Goal: Task Accomplishment & Management: Use online tool/utility

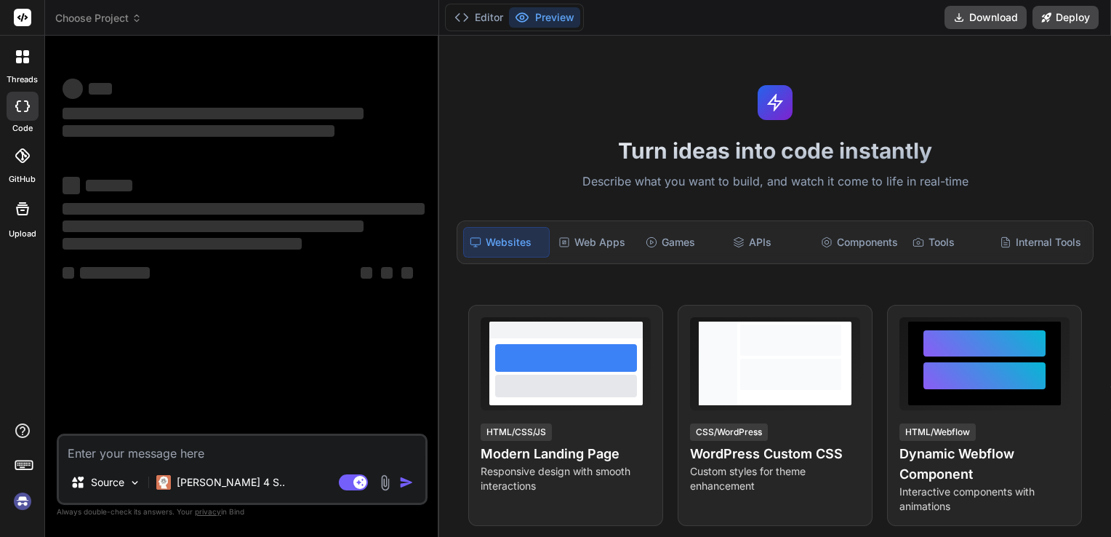
click at [244, 455] on textarea at bounding box center [242, 448] width 366 height 26
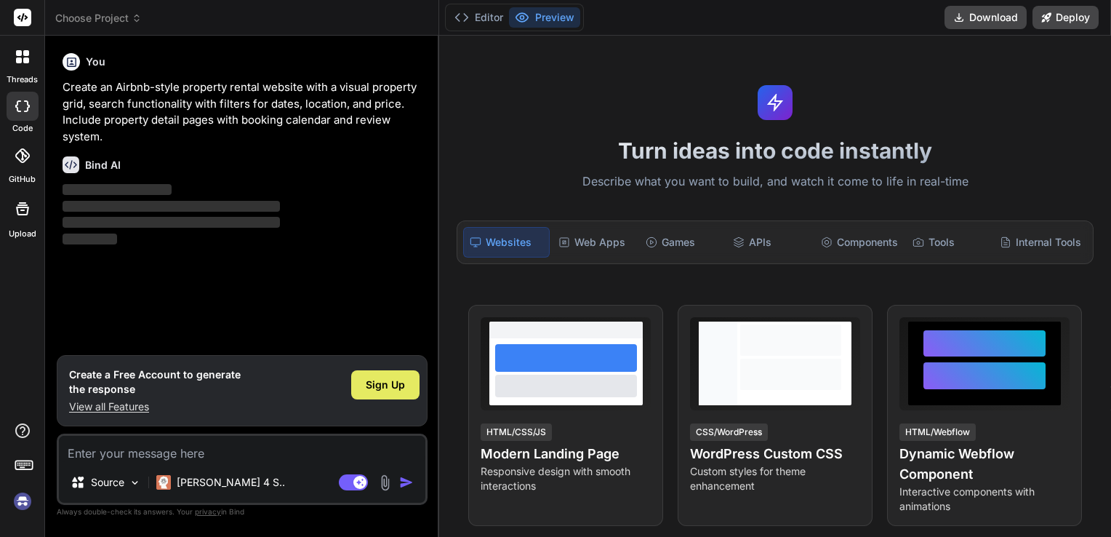
click at [404, 392] on span "Sign Up" at bounding box center [385, 384] width 39 height 15
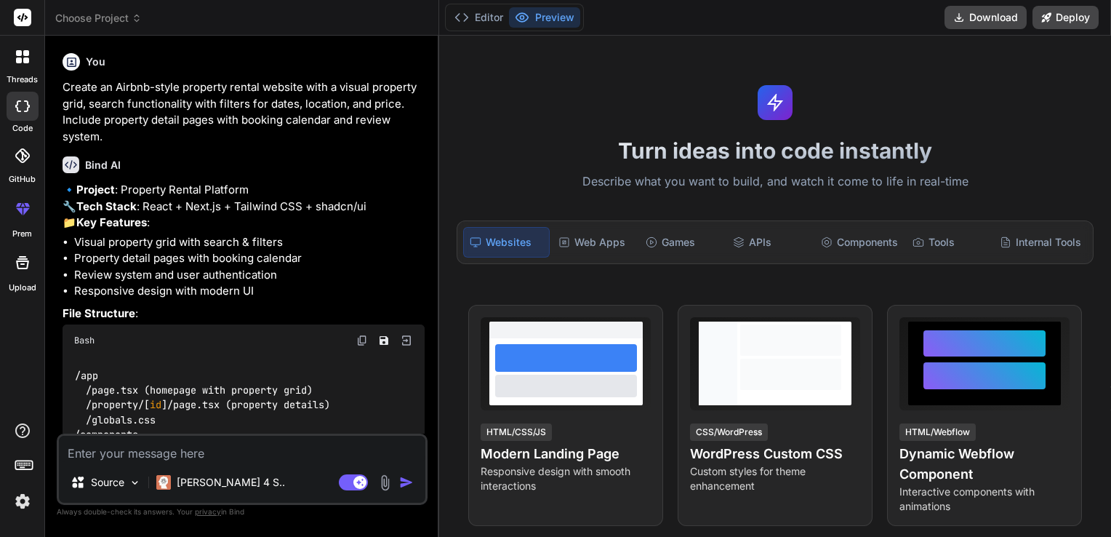
type textarea "x"
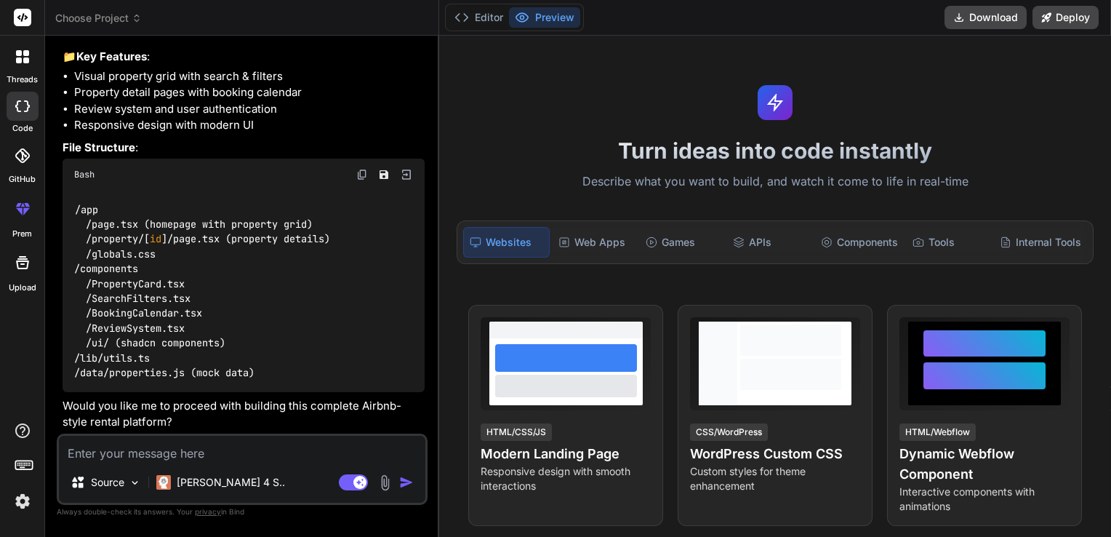
click at [196, 449] on textarea at bounding box center [242, 448] width 366 height 26
paste textarea "buatkan saya landing page portofolio dengan html [PERSON_NAME] bootstrap tanpa …"
type textarea "buatkan saya landing page portofolio dengan html [PERSON_NAME] bootstrap tanpa …"
type textarea "x"
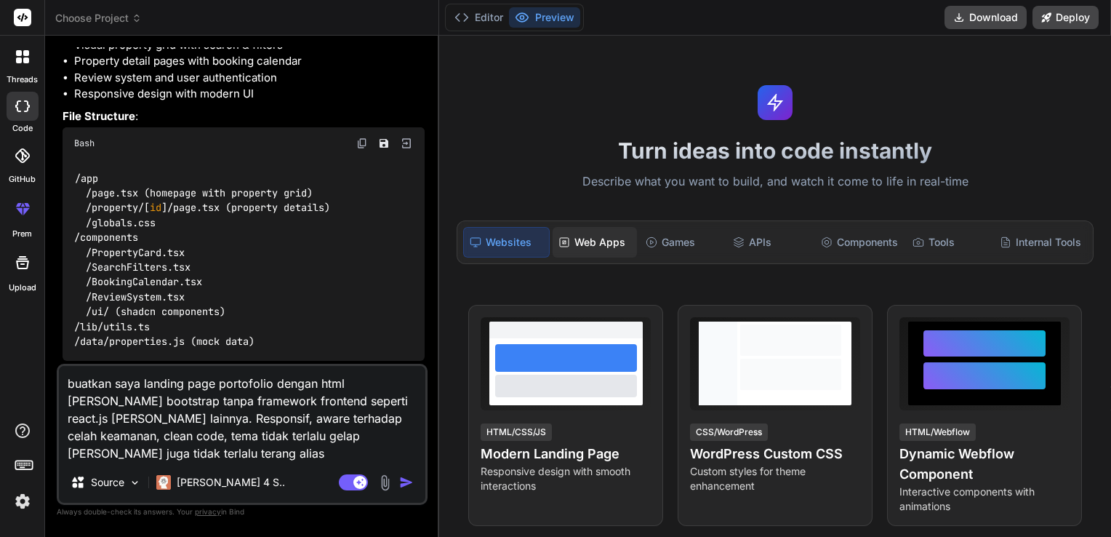
type textarea "buatkan saya landing page portofolio dengan html [PERSON_NAME] bootstrap tanpa …"
click at [599, 243] on div "Web Apps" at bounding box center [595, 242] width 84 height 31
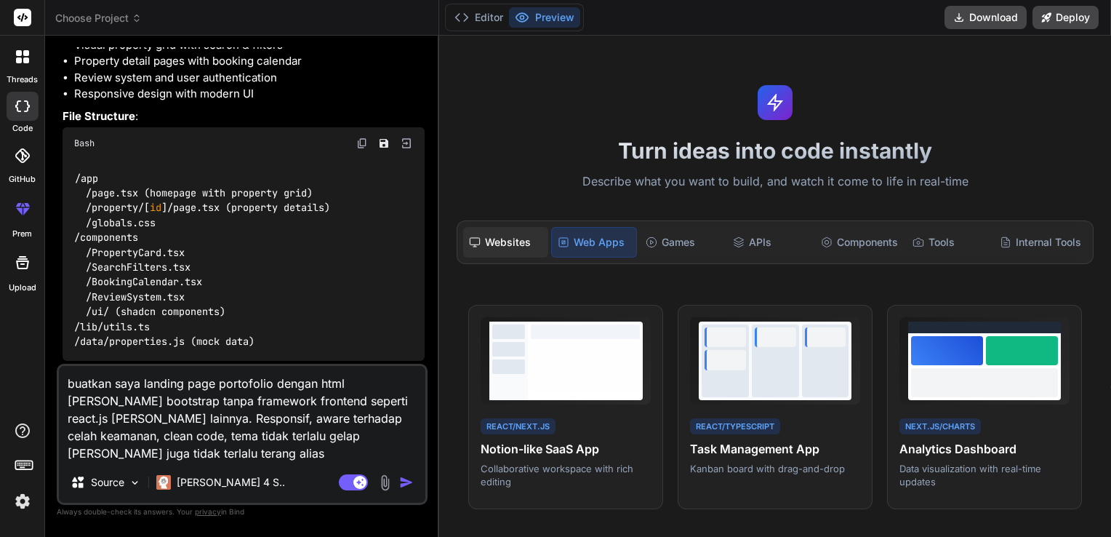
click at [513, 239] on div "Websites" at bounding box center [505, 242] width 84 height 31
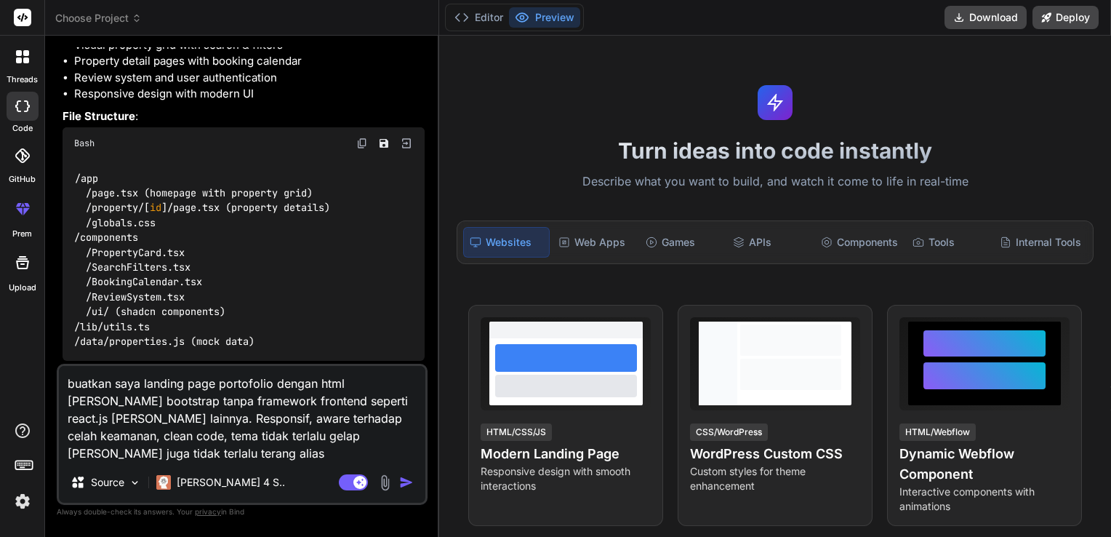
click at [273, 438] on textarea "buatkan saya landing page portofolio dengan html [PERSON_NAME] bootstrap tanpa …" at bounding box center [242, 414] width 366 height 96
click at [217, 481] on p "[PERSON_NAME] 4 S.." at bounding box center [231, 482] width 108 height 15
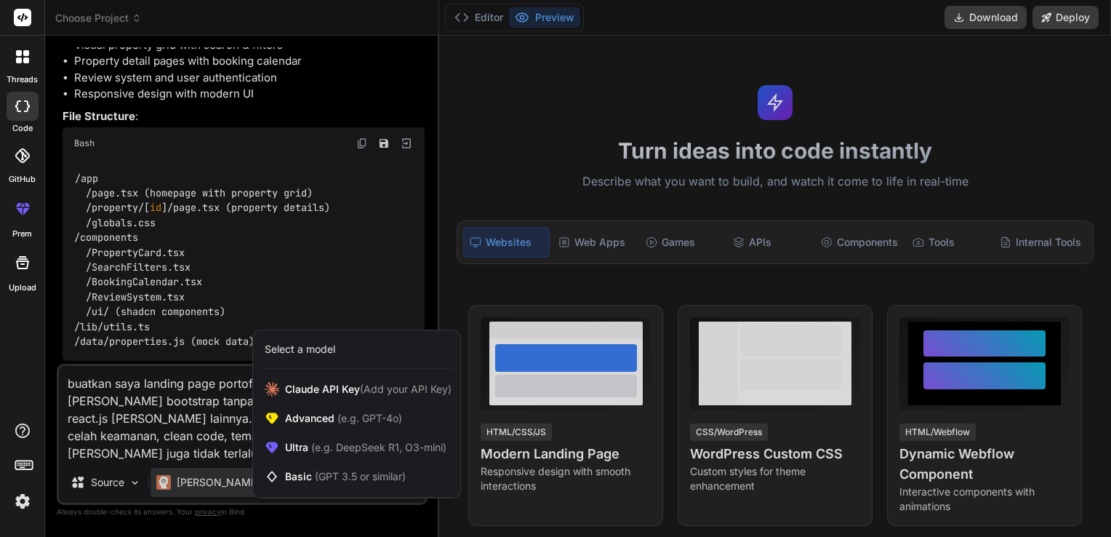
click at [204, 427] on div at bounding box center [555, 268] width 1111 height 537
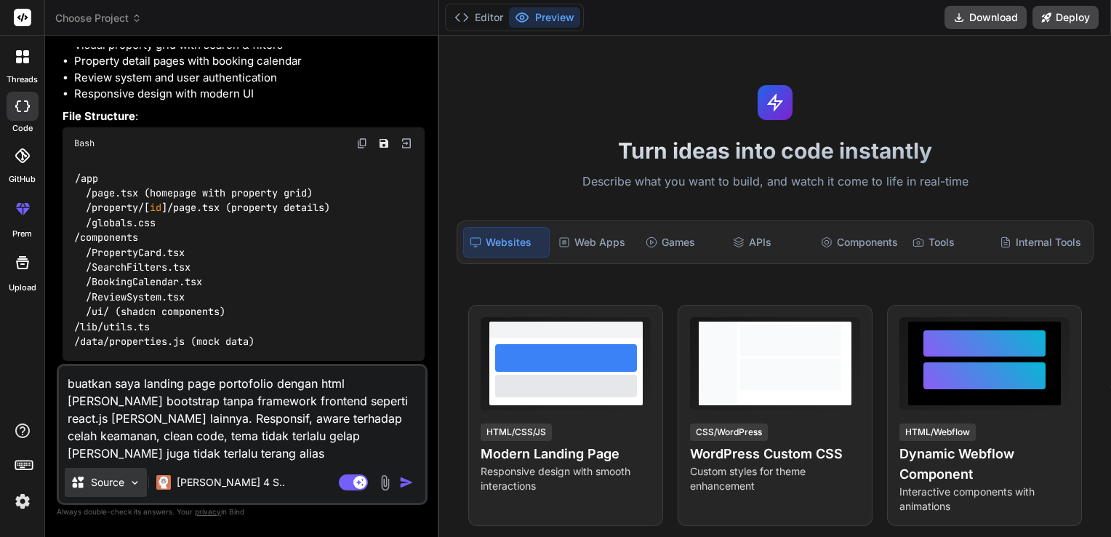
click at [137, 489] on img at bounding box center [135, 482] width 12 height 12
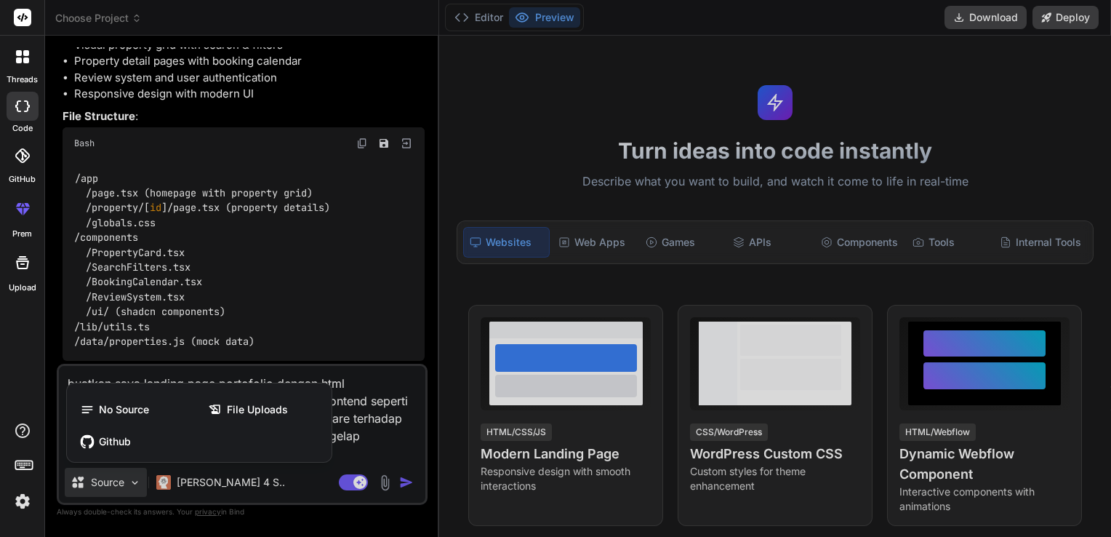
click at [356, 439] on div at bounding box center [555, 268] width 1111 height 537
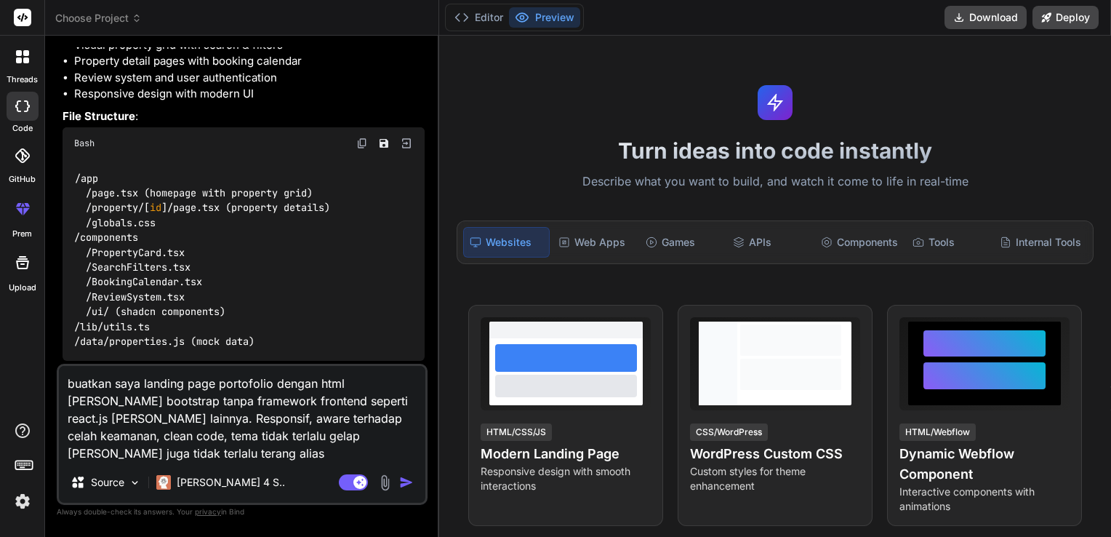
click at [413, 481] on img "button" at bounding box center [406, 482] width 15 height 15
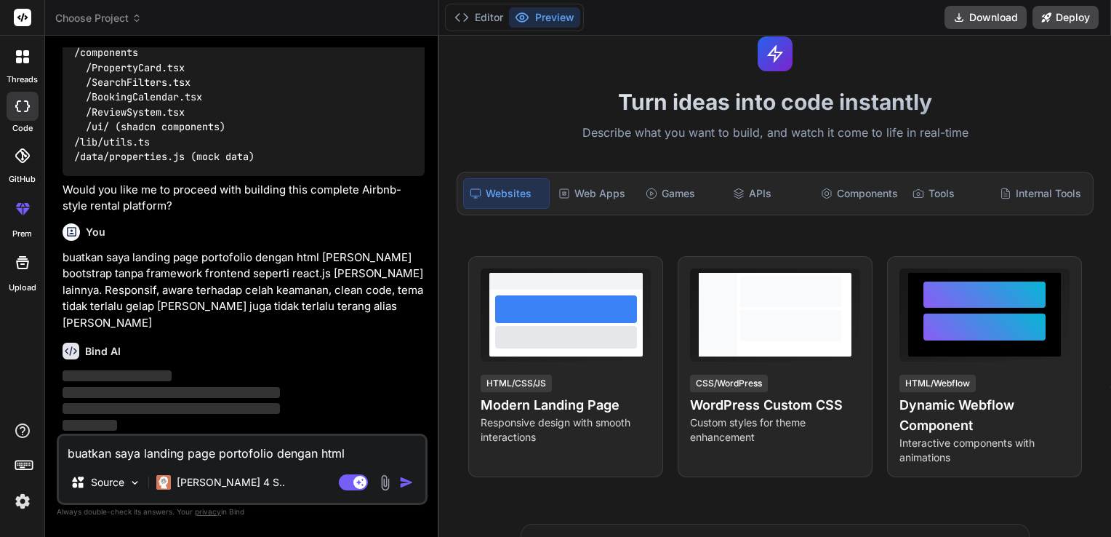
scroll to position [218, 0]
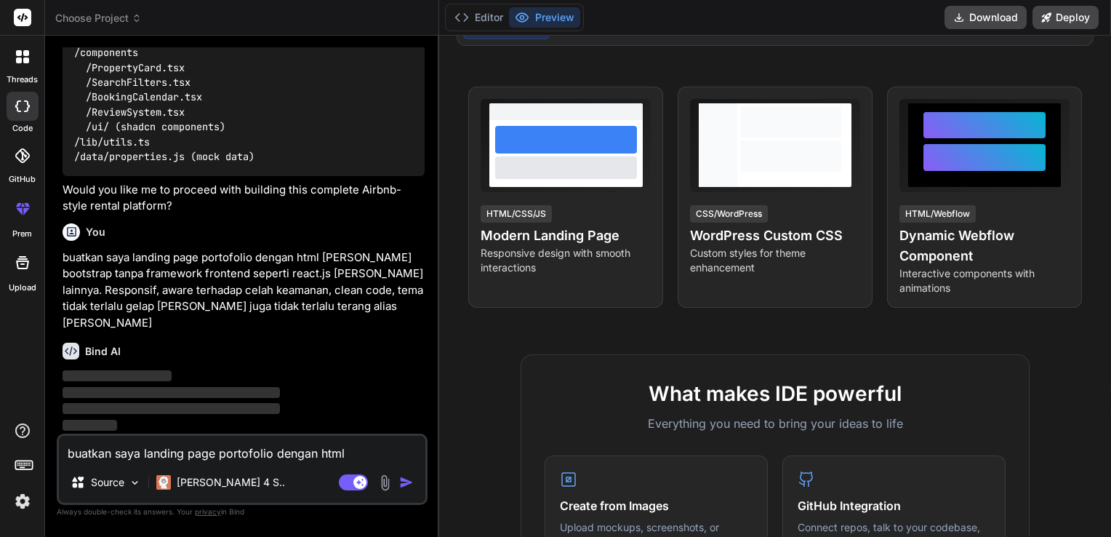
click at [542, 13] on button "Preview" at bounding box center [544, 17] width 71 height 20
click at [489, 19] on button "Editor" at bounding box center [479, 17] width 60 height 20
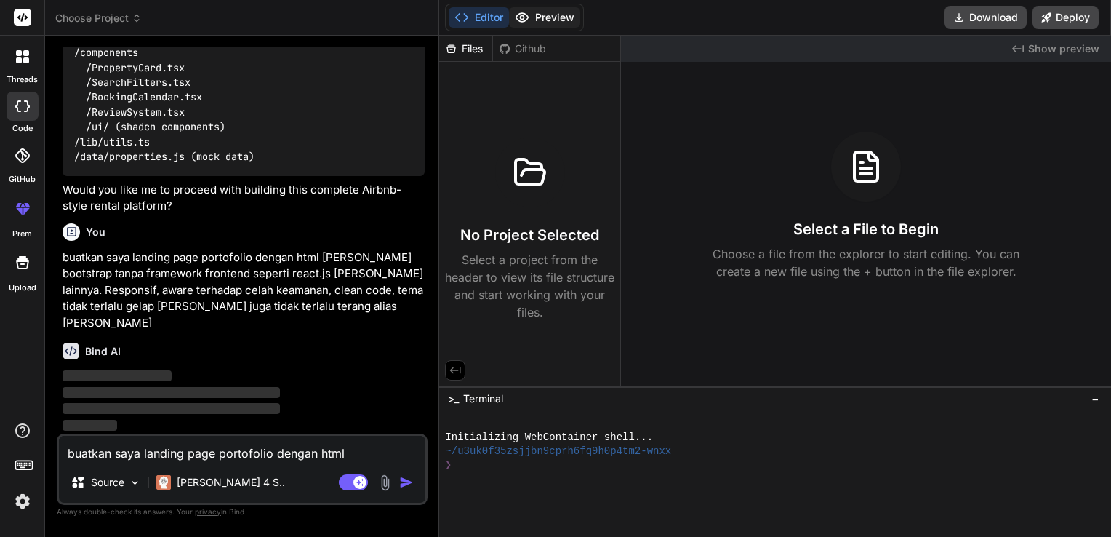
click at [542, 17] on button "Preview" at bounding box center [544, 17] width 71 height 20
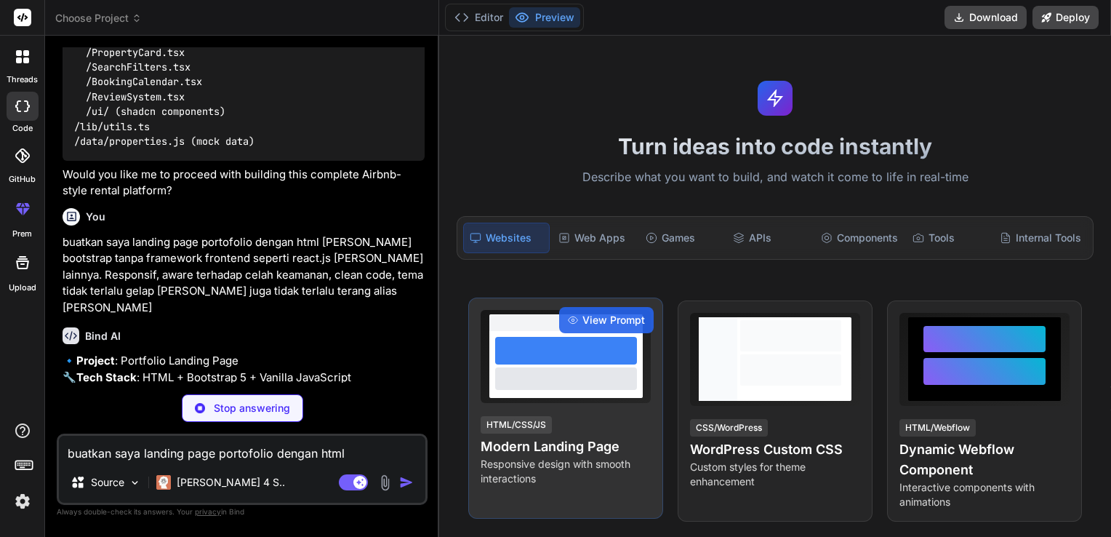
scroll to position [0, 0]
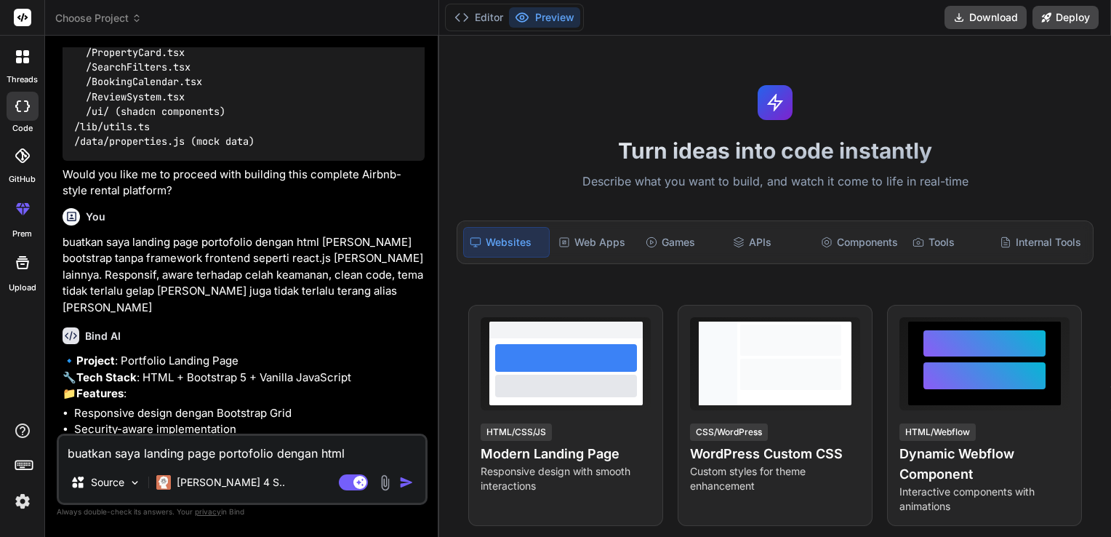
type textarea "x"
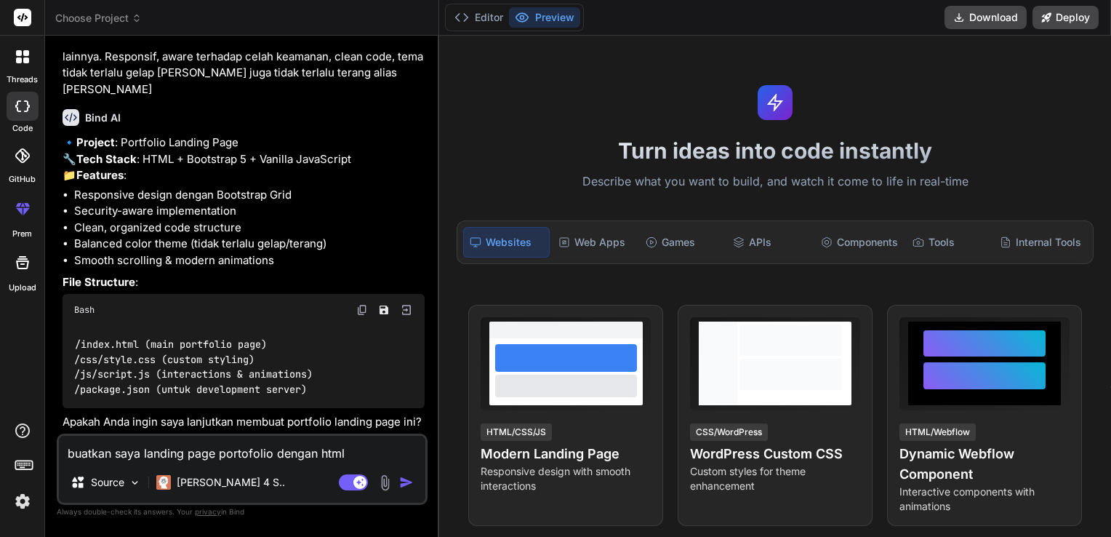
scroll to position [663, 0]
click at [226, 455] on textarea "buatkan saya landing page portofolio dengan html dan bootstrap tanpa framework …" at bounding box center [242, 448] width 366 height 26
type textarea "y"
type textarea "x"
type textarea "ya"
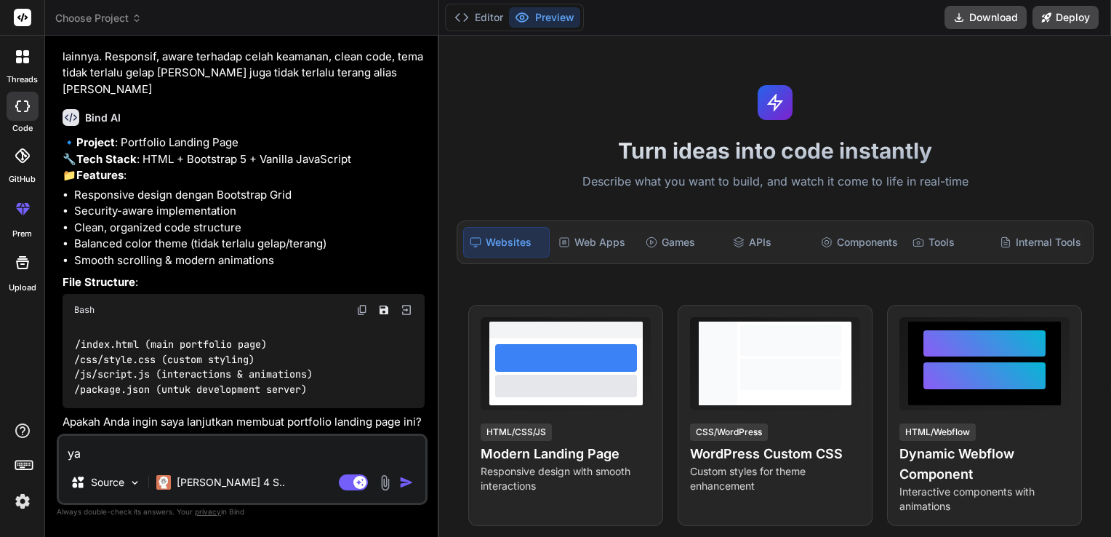
type textarea "x"
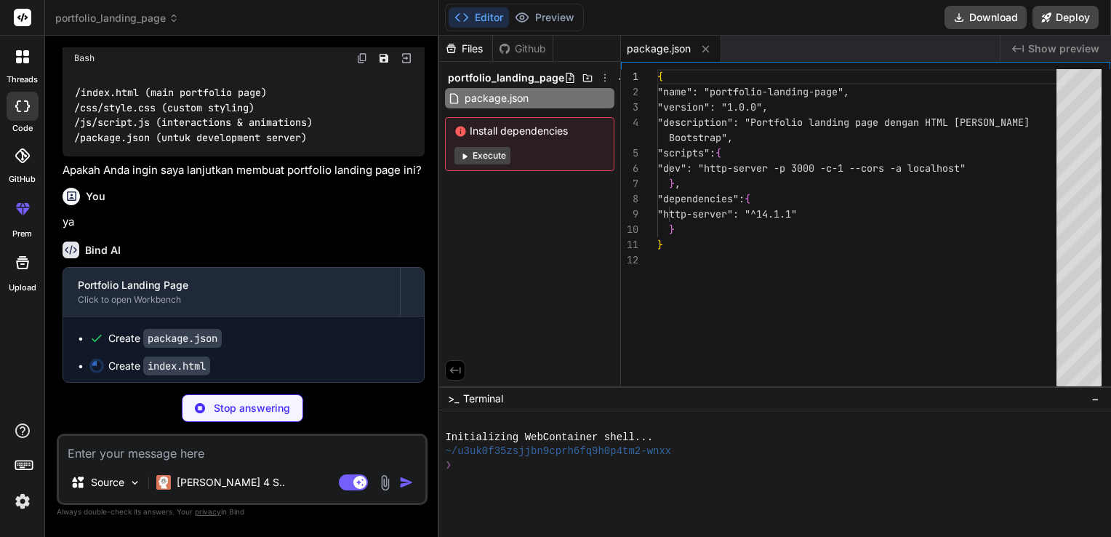
scroll to position [914, 0]
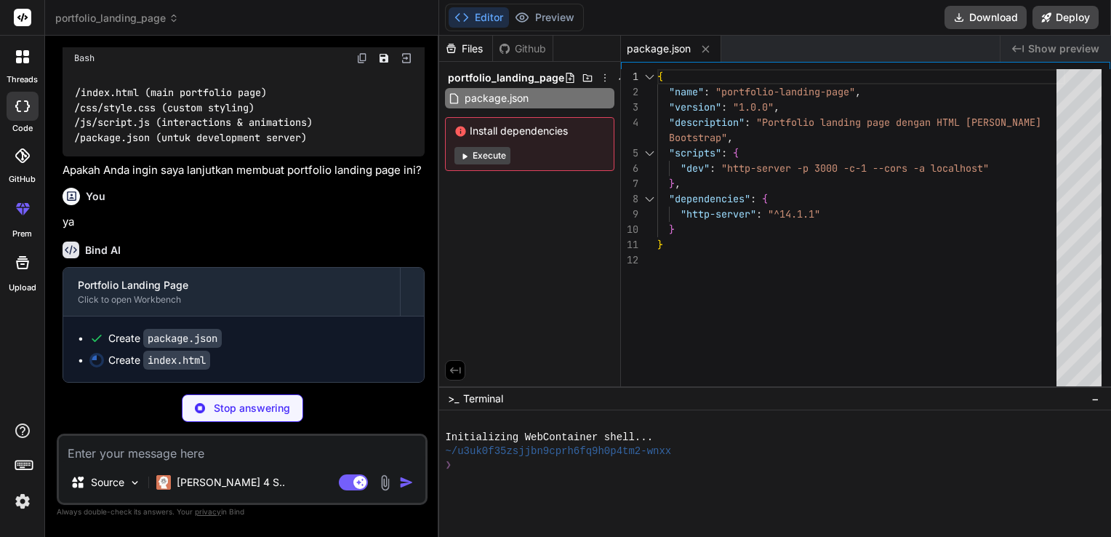
type textarea "x"
type textarea "</html>"
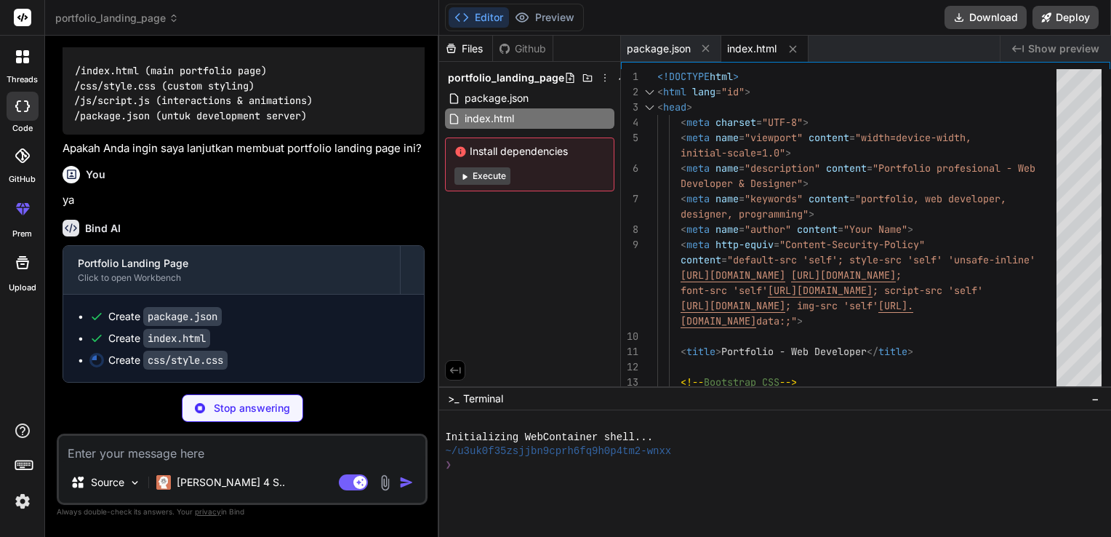
scroll to position [936, 0]
type textarea "x"
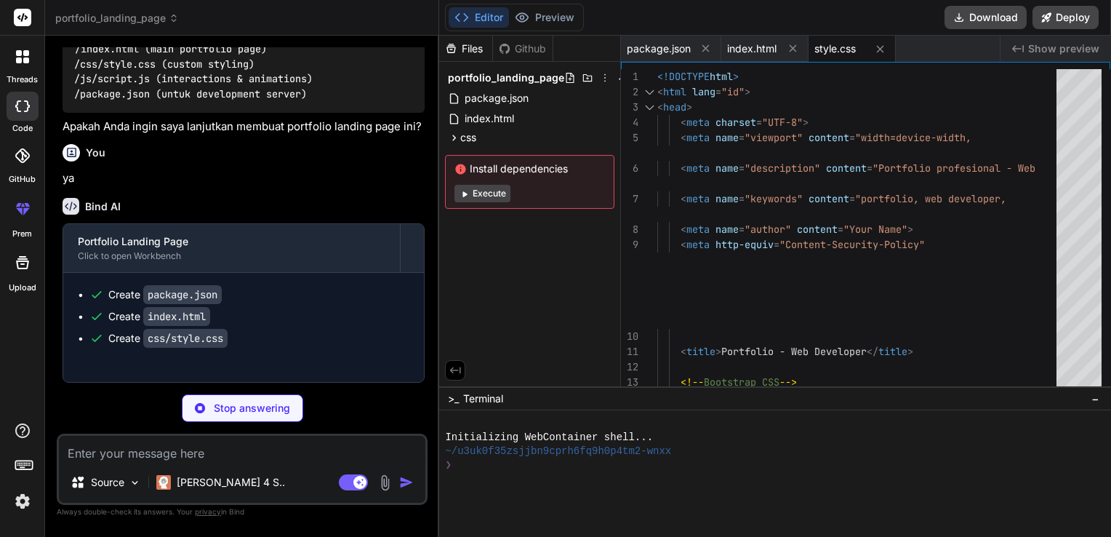
type textarea "x"
type textarea "document.head.appendChild(styleSheet); })();"
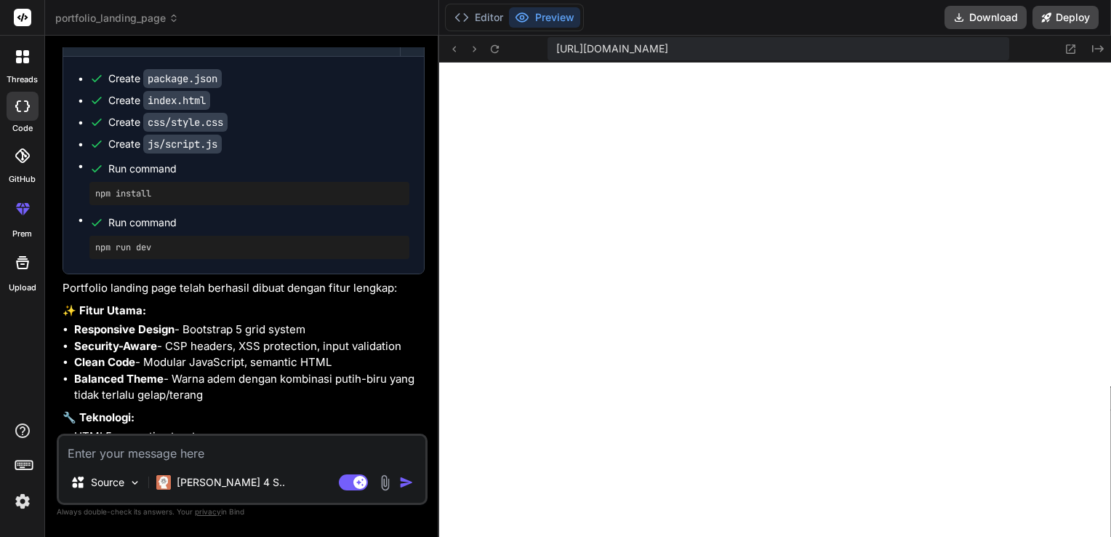
scroll to position [1125, 0]
click at [1061, 49] on button at bounding box center [1069, 48] width 17 height 17
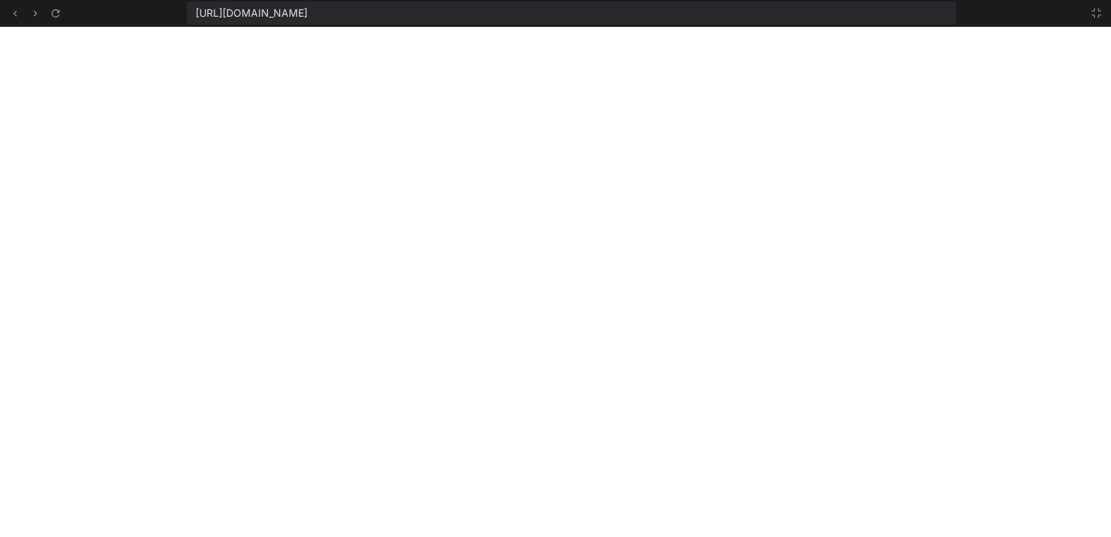
scroll to position [768, 0]
click at [1094, 16] on icon at bounding box center [1096, 13] width 9 height 9
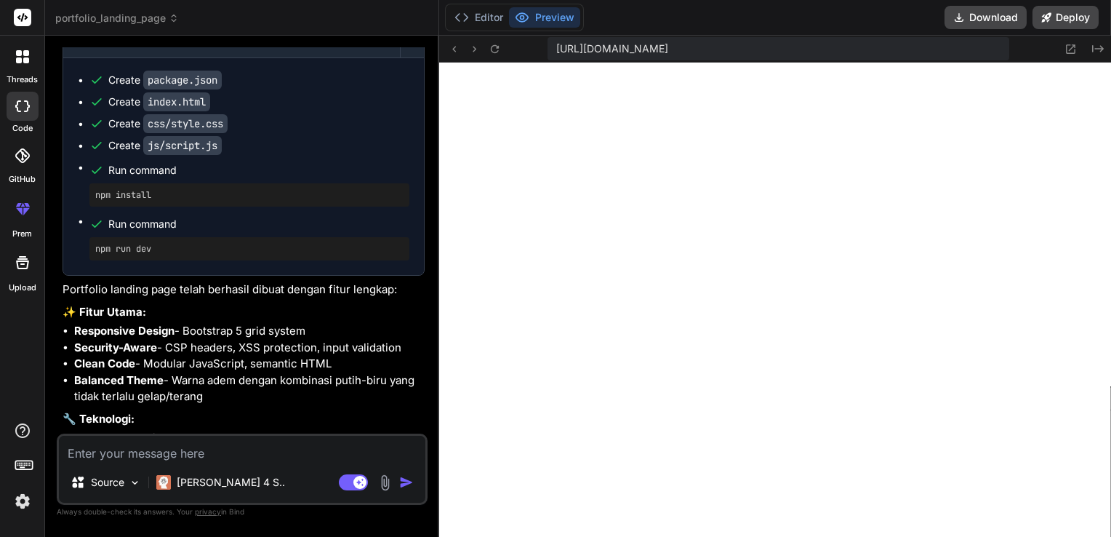
scroll to position [851, 0]
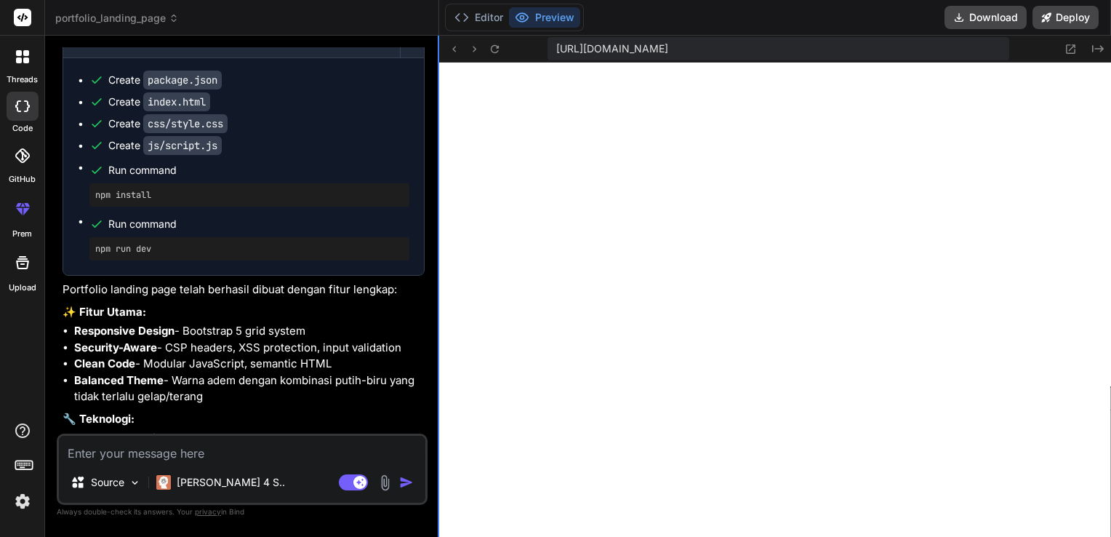
type textarea "x"
type textarea "} `; const styleSheet = document.createElement('style'); styleSheet.textContent…"
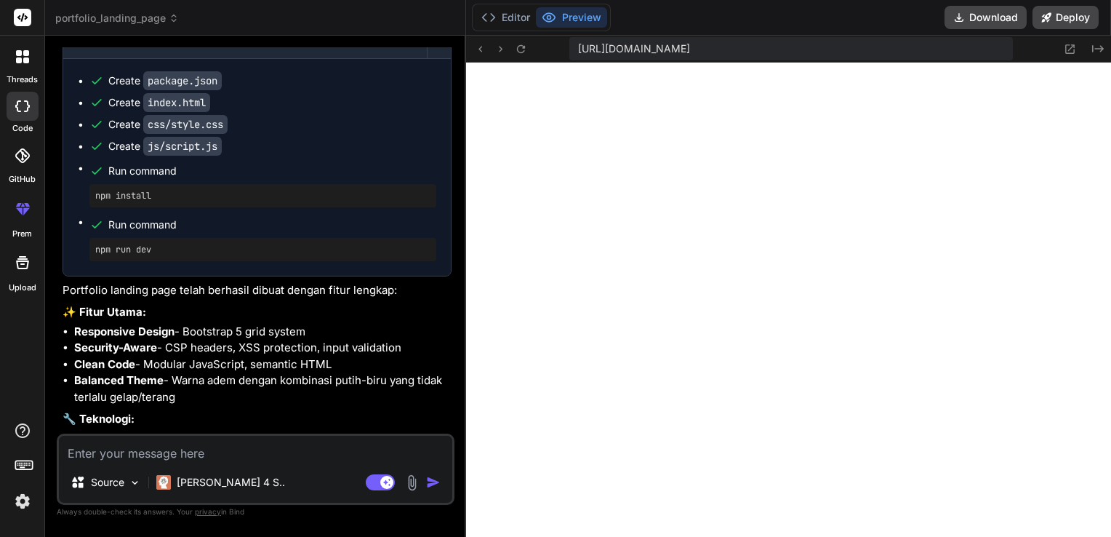
type textarea "x"
type textarea "document.head.appendChild(styleSheet); })();"
type textarea "x"
type textarea "} `; const styleSheet = document.createElement('style'); styleSheet.textContent…"
type textarea "x"
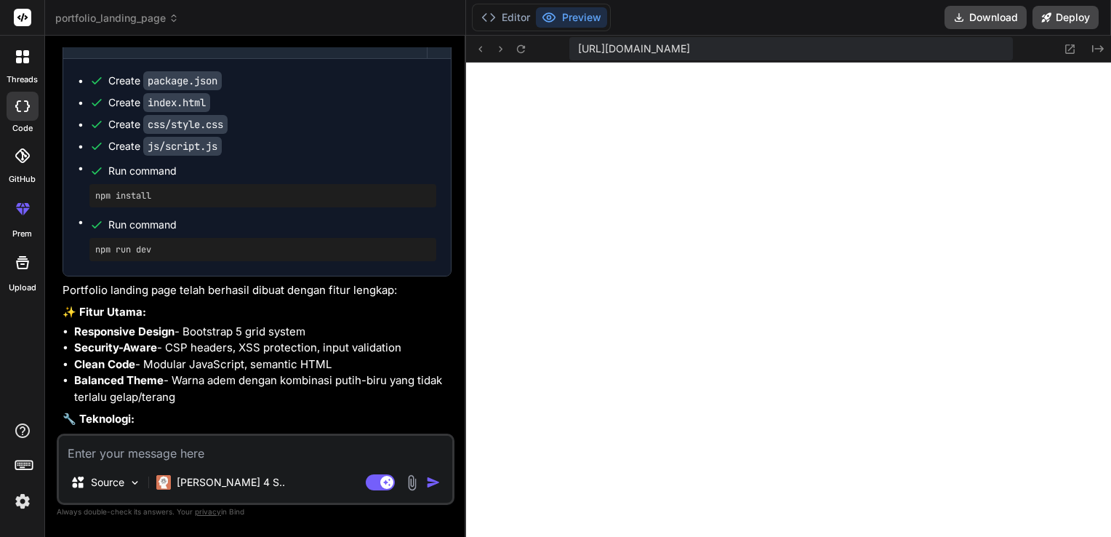
type textarea "3); } `; const styleSheet = document.createElement('style'); styleSheet.textCon…"
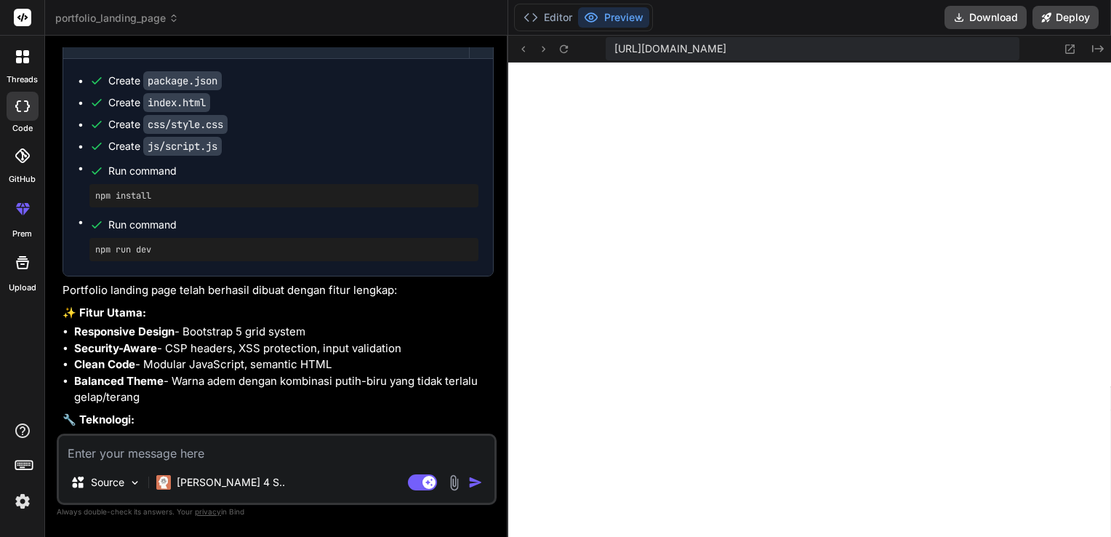
type textarea "x"
type textarea "})();"
type textarea "x"
type textarea "} `; const styleSheet = document.createElement('style'); styleSheet.textContent…"
type textarea "x"
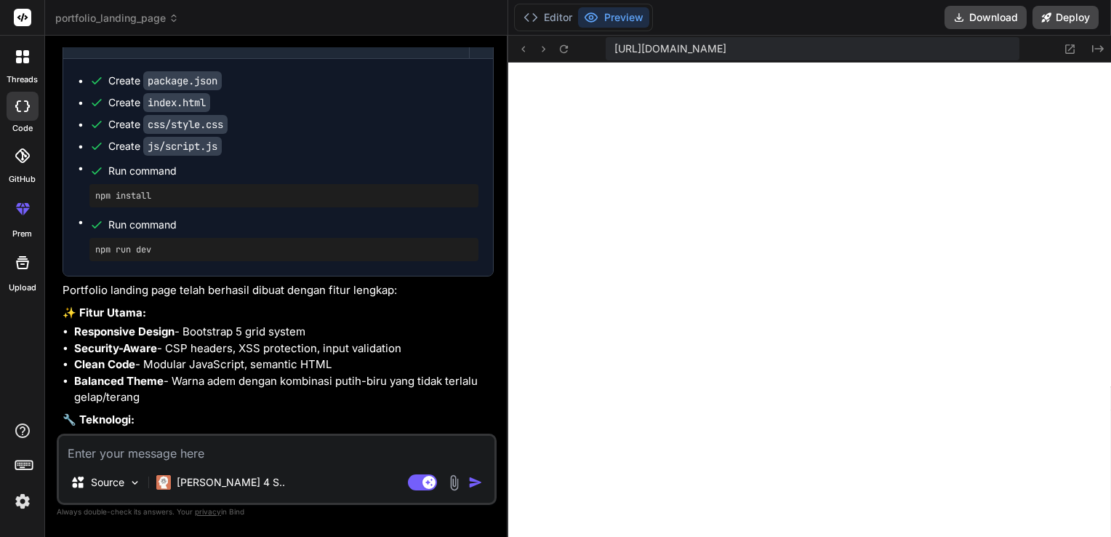
type textarea "document.head.appendChild(styleSheet); })();"
type textarea "x"
type textarea "const styleSheet = document.createElement('style'); styleSheet.textContent = st…"
type textarea "x"
type textarea "})();"
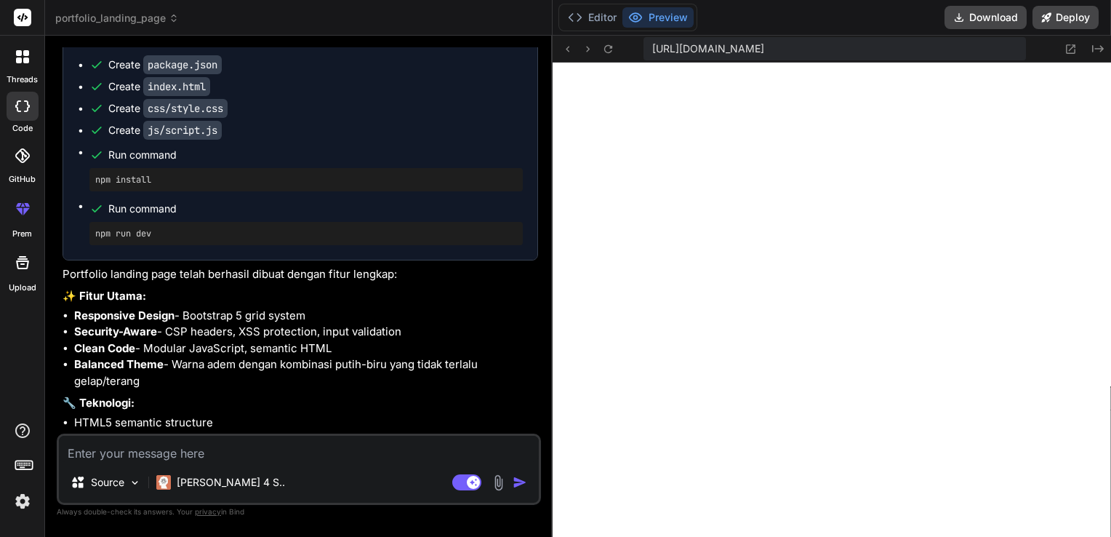
type textarea "x"
type textarea "('style'); styleSheet.textContent = styles; document.head.appendChild(styleShee…"
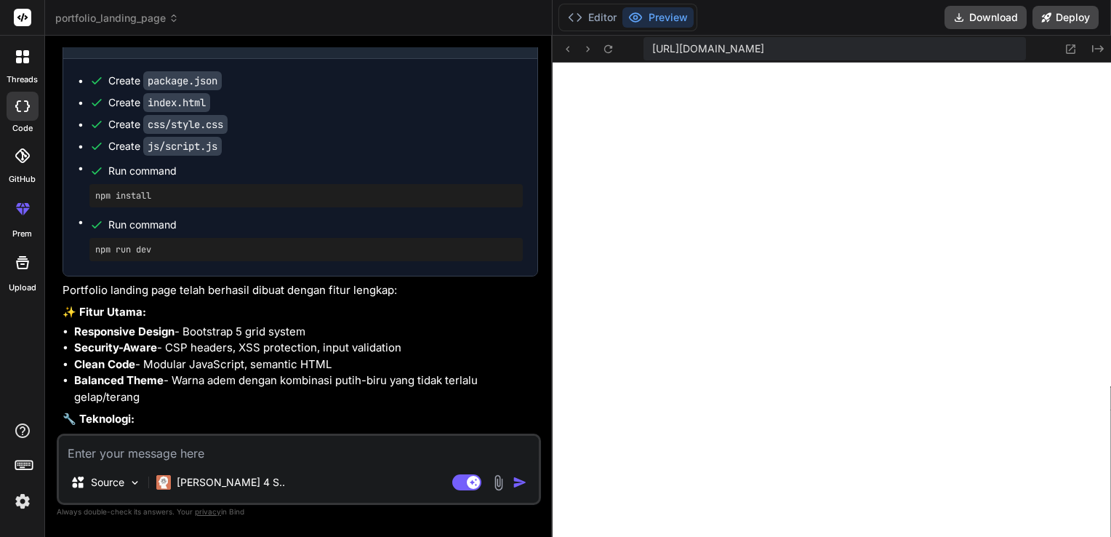
type textarea "x"
type textarea "const styleSheet = document.createElement('style'); styleSheet.textContent = st…"
type textarea "x"
type textarea "document.head.appendChild(styleSheet); })();"
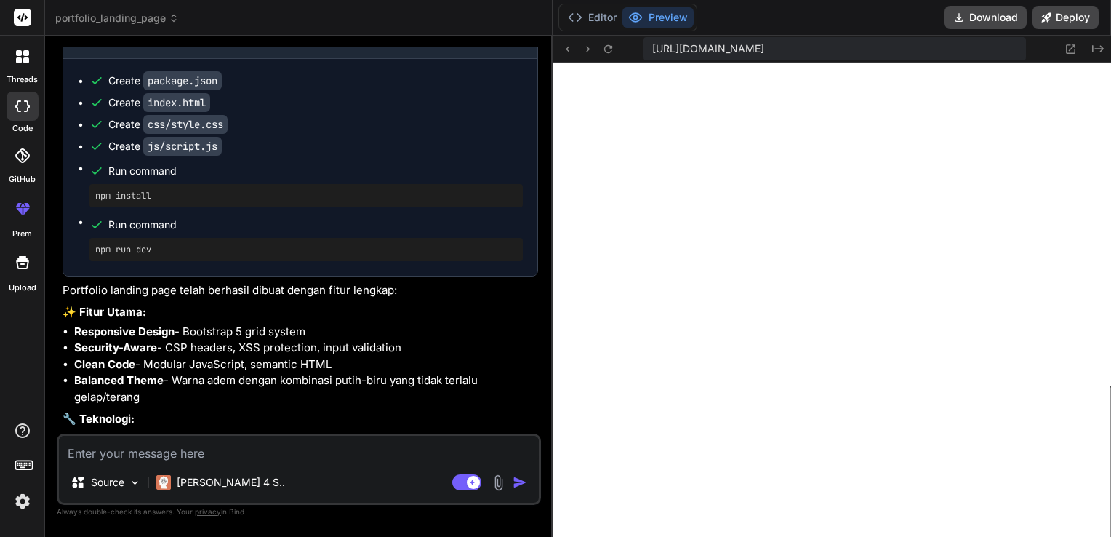
type textarea "x"
type textarea "`; const styleSheet = document.createElement('style'); styleSheet.textContent =…"
type textarea "x"
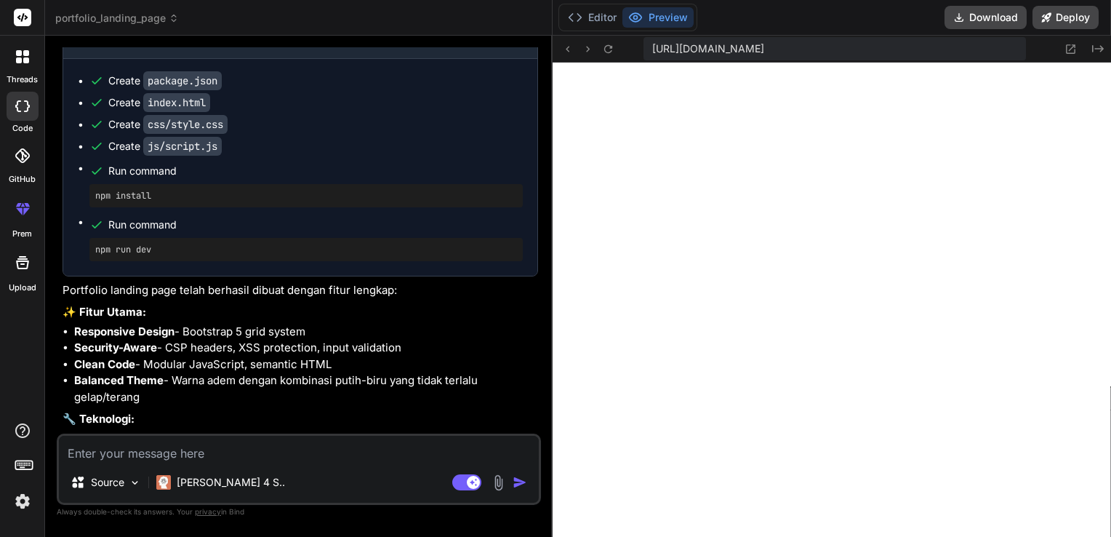
type textarea "const styleSheet = document.createElement('style'); styleSheet.textContent = st…"
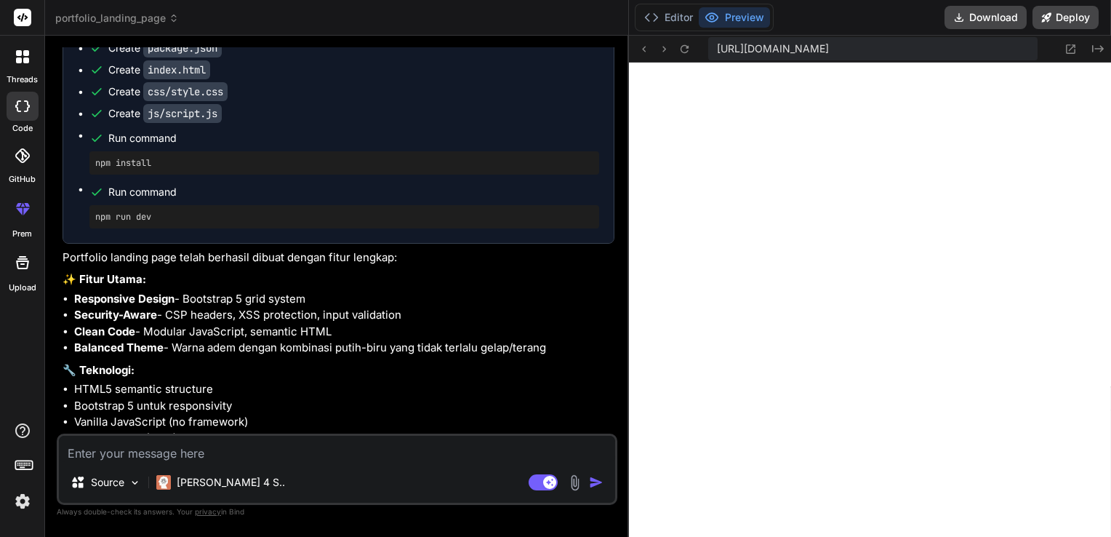
type textarea "x"
type textarea "createElement('style'); styleSheet.textContent = styles; document.head.appendCh…"
type textarea "x"
type textarea "const styleSheet = document.createElement('style'); styleSheet.textContent = st…"
type textarea "x"
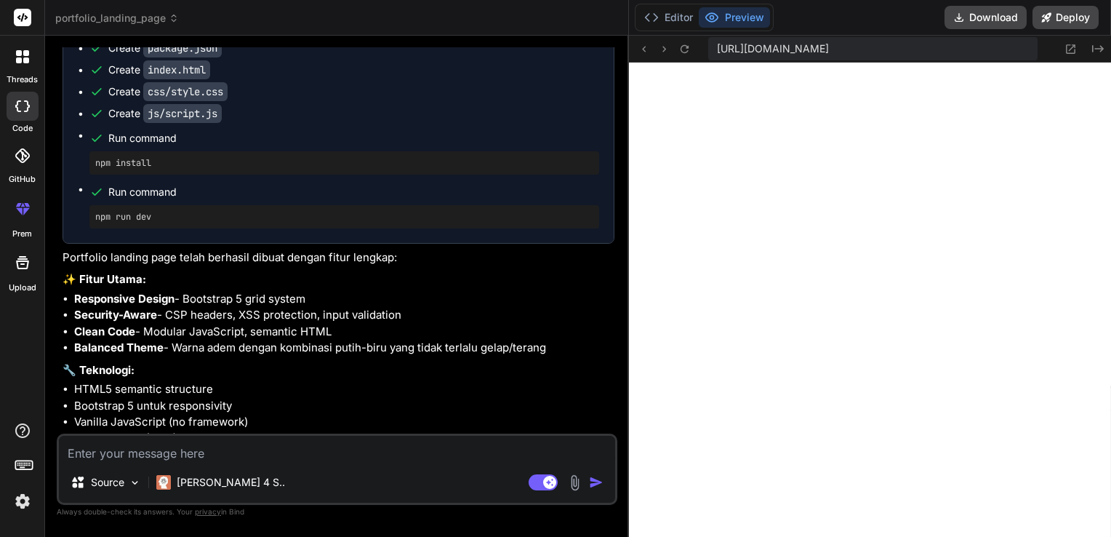
type textarea "styles; document.head.appendChild(styleSheet); })();"
type textarea "x"
type textarea "const styleSheet = document.createElement('style'); styleSheet.textContent = st…"
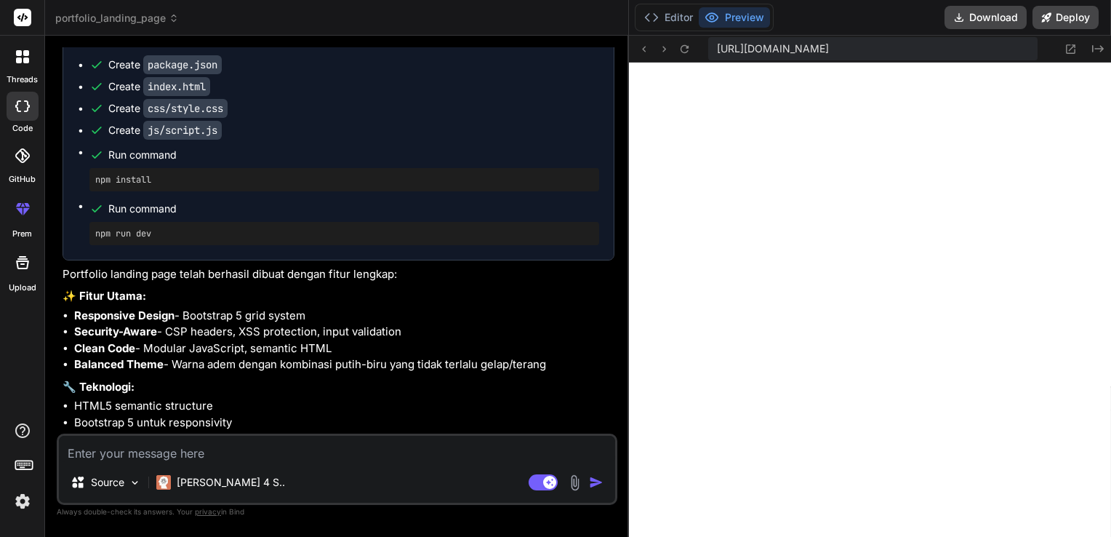
type textarea "x"
type textarea "const styleSheet = document.createElement('style'); styleSheet.textContent = st…"
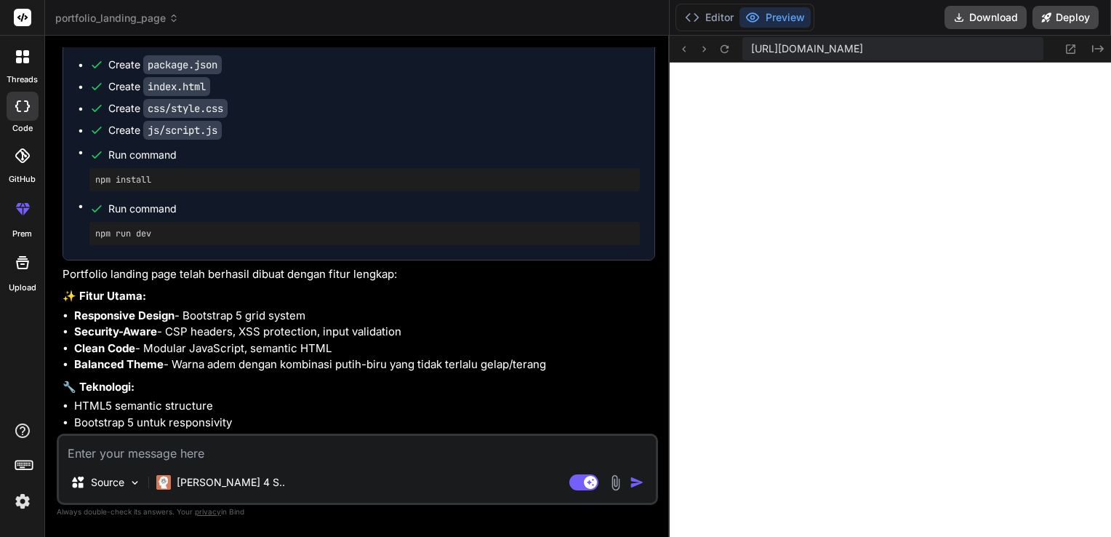
type textarea "x"
type textarea "document.head.appendChild(styleSheet); })();"
type textarea "x"
type textarea "const styleSheet = document.createElement('style'); styleSheet.textContent = st…"
type textarea "x"
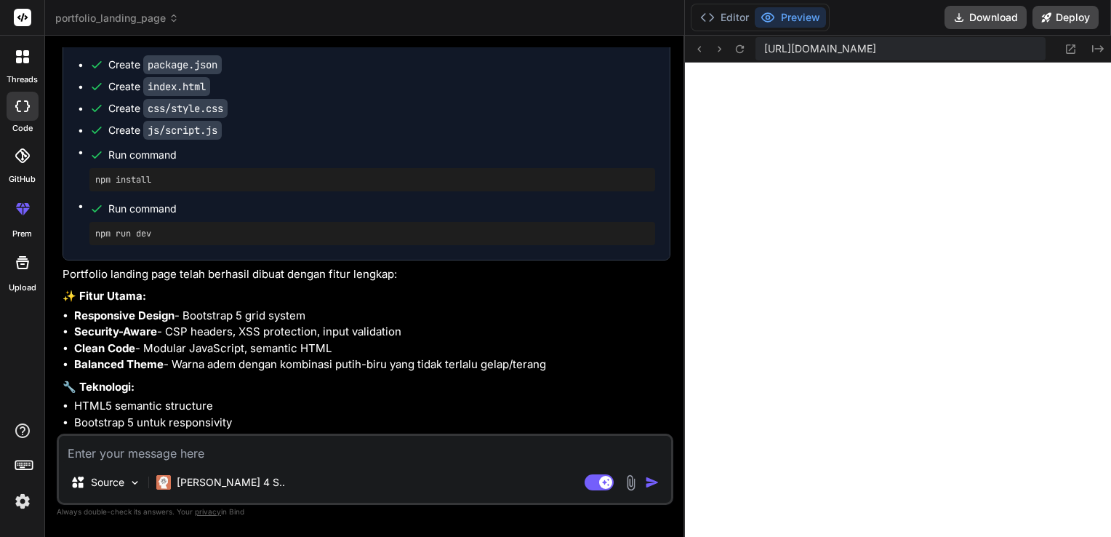
drag, startPoint x: 438, startPoint y: 223, endPoint x: 736, endPoint y: 224, distance: 298.1
type textarea "x"
type textarea "const styleSheet = document.createElement('style'); styleSheet.textContent = st…"
type textarea "x"
type textarea "const styleSheet = document.createElement('style'); styleSheet.textContent = st…"
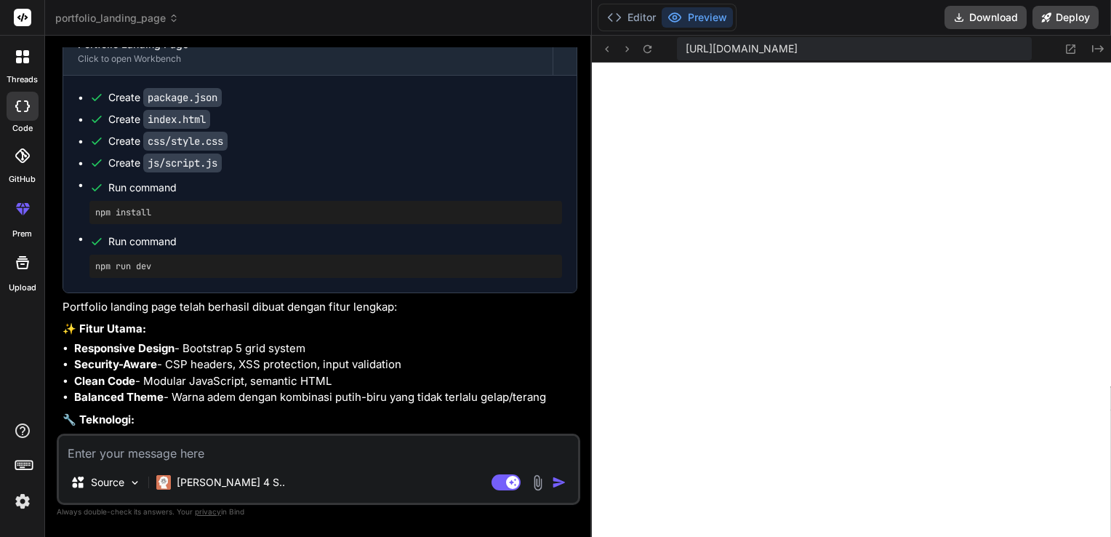
type textarea "x"
type textarea "document.head.appendChild(styleSheet); })();"
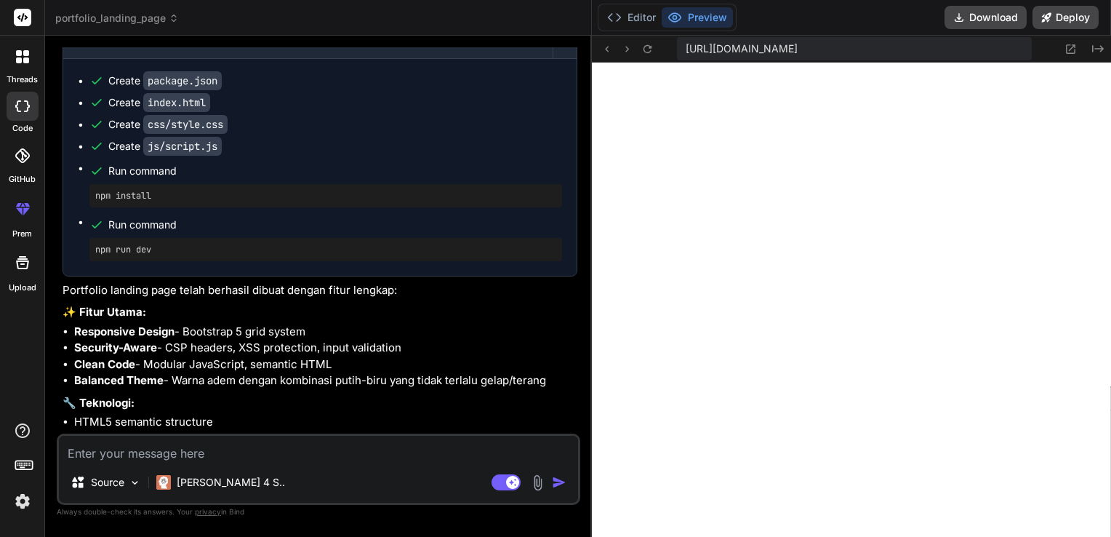
type textarea "x"
type textarea "} `; const styleSheet = document.createElement('style'); styleSheet.textContent…"
type textarea "x"
type textarea "})();"
type textarea "x"
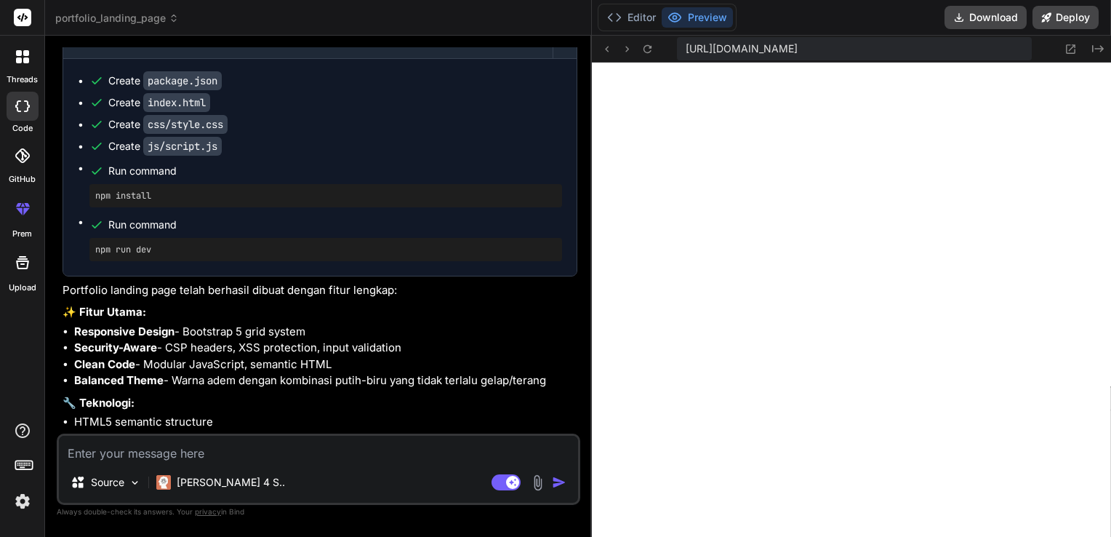
type textarea "3); } `; const styleSheet = document.createElement('style'); styleSheet.textCon…"
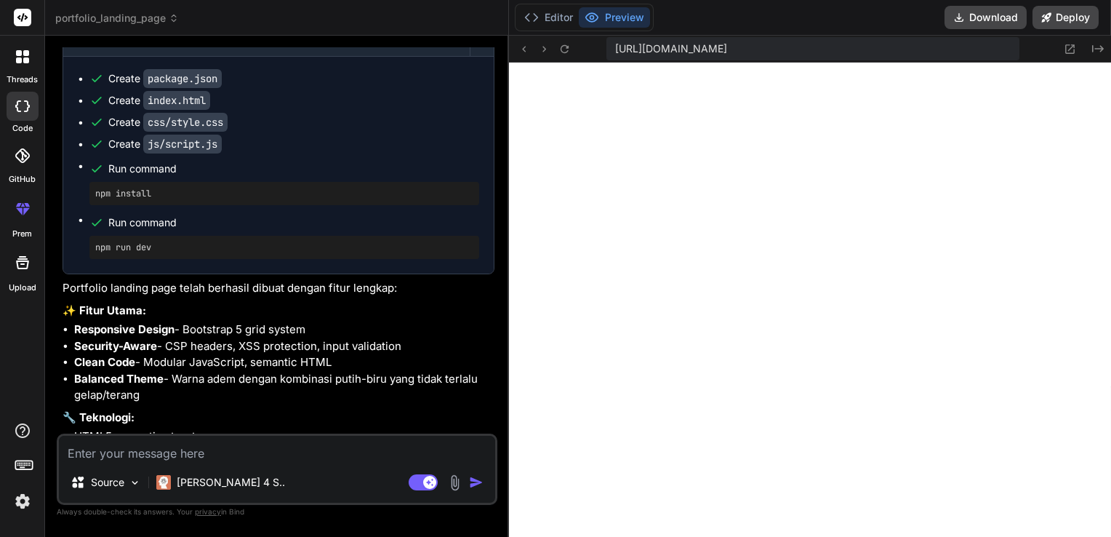
type textarea "x"
type textarea "} `; const styleSheet = document.createElement('style'); styleSheet.textContent…"
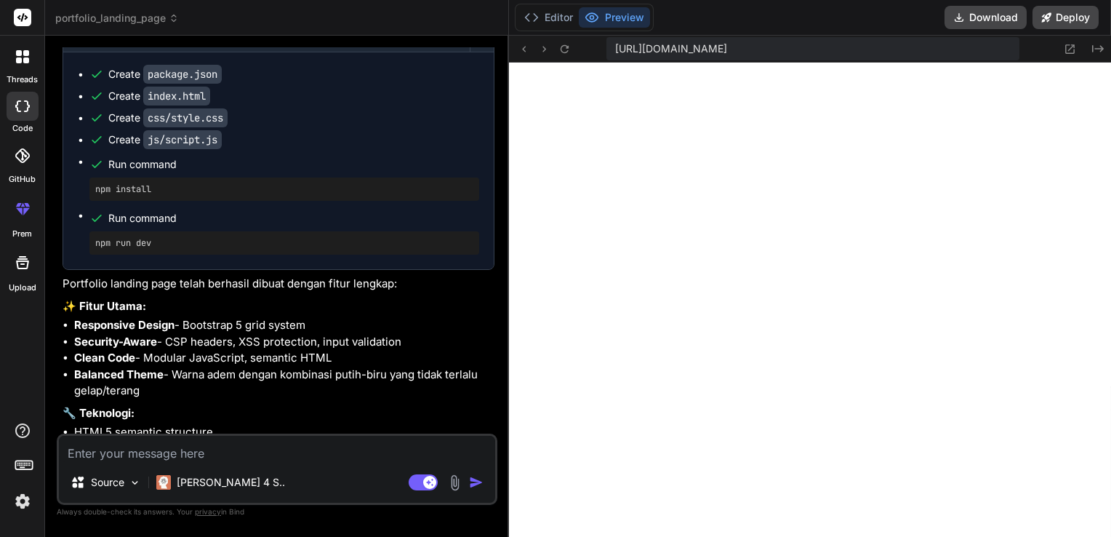
type textarea "x"
type textarea "document.head.appendChild(styleSheet); })();"
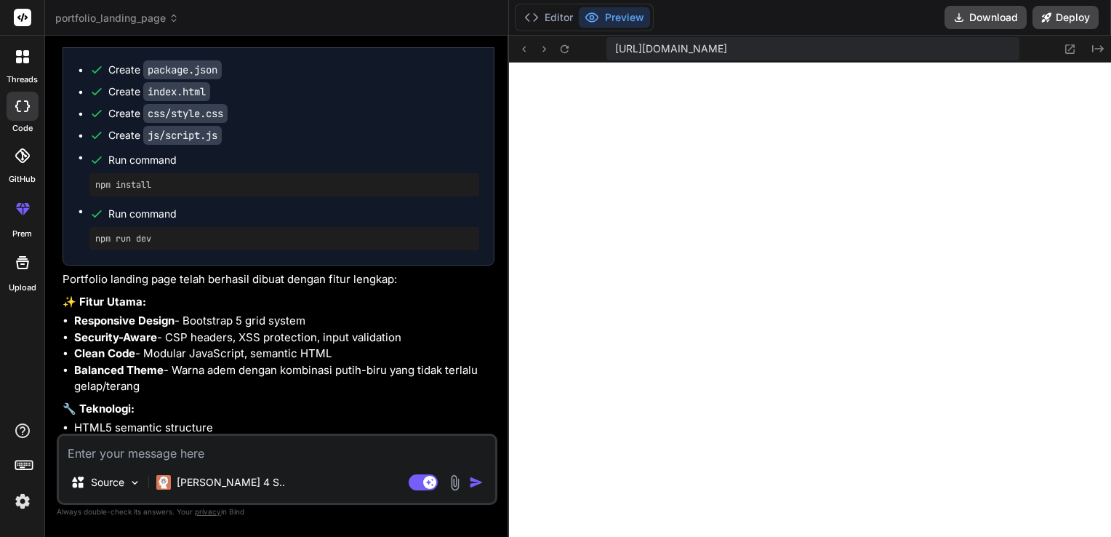
type textarea "x"
type textarea "} `; const styleSheet = document.createElement('style'); styleSheet.textContent…"
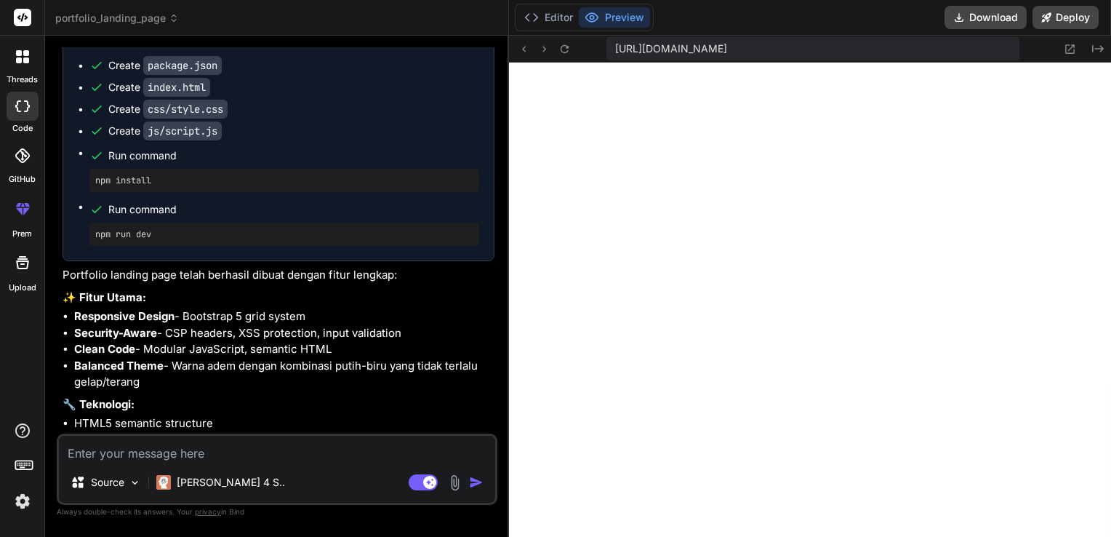
type textarea "x"
type textarea "document.head.appendChild(styleSheet); })();"
type textarea "x"
type textarea "const styleSheet = document.createElement('style'); styleSheet.textContent = st…"
type textarea "x"
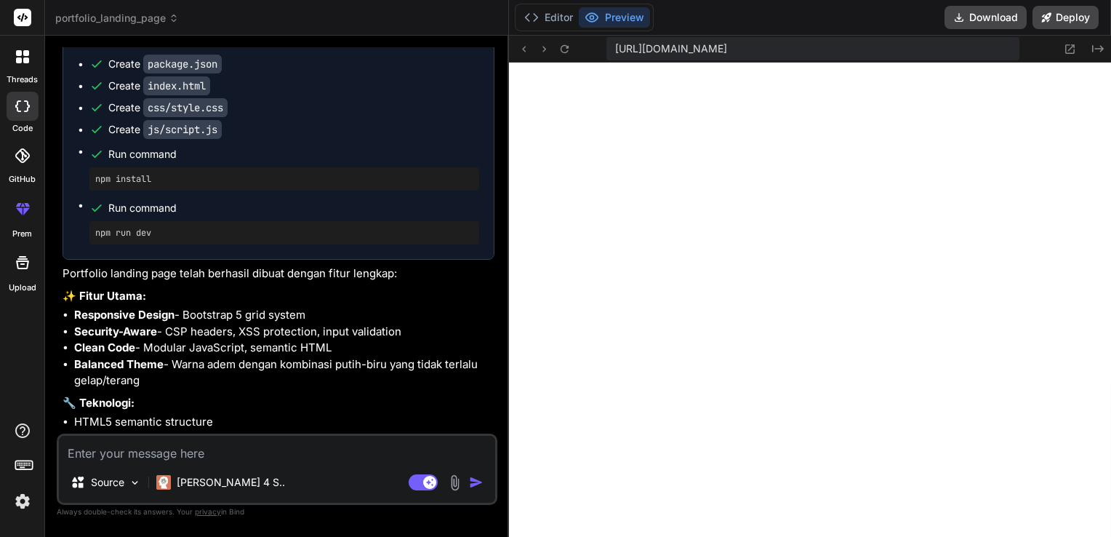
type textarea "x"
type textarea "styleSheet.textContent = styles; document.head.appendChild(styleSheet); })();"
type textarea "x"
type textarea "document.head.appendChild(styleSheet); })();"
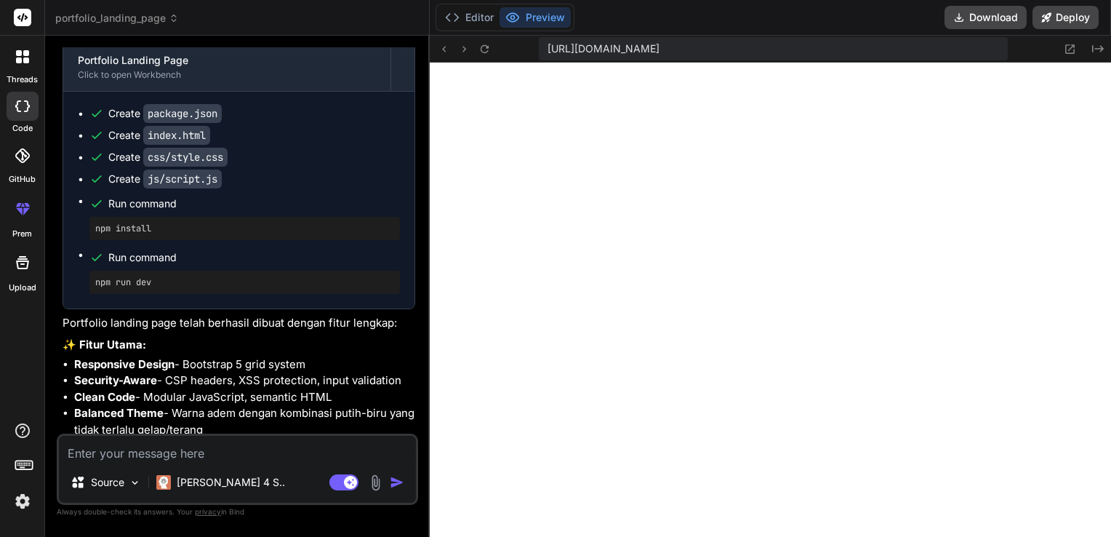
type textarea "x"
type textarea "const styleSheet = document.createElement('style'); styleSheet.textContent = st…"
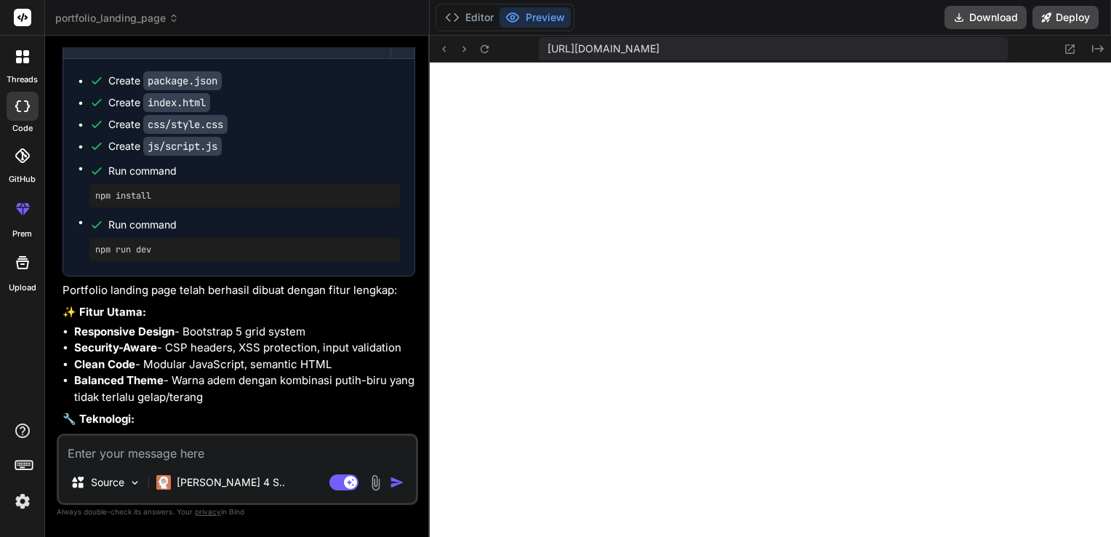
type textarea "x"
type textarea "const styleSheet = document.createElement('style'); styleSheet.textContent = st…"
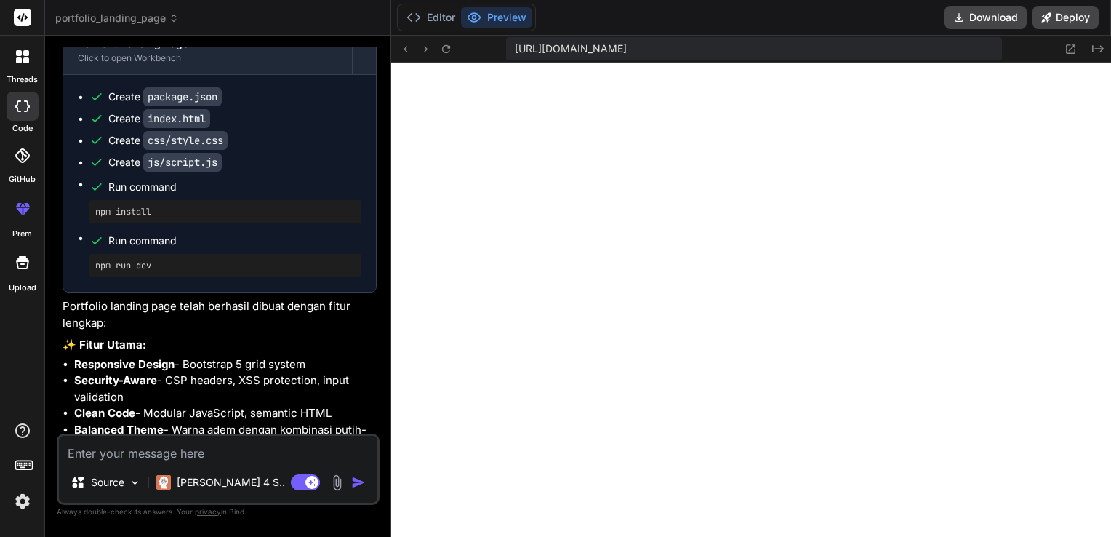
scroll to position [1157, 0]
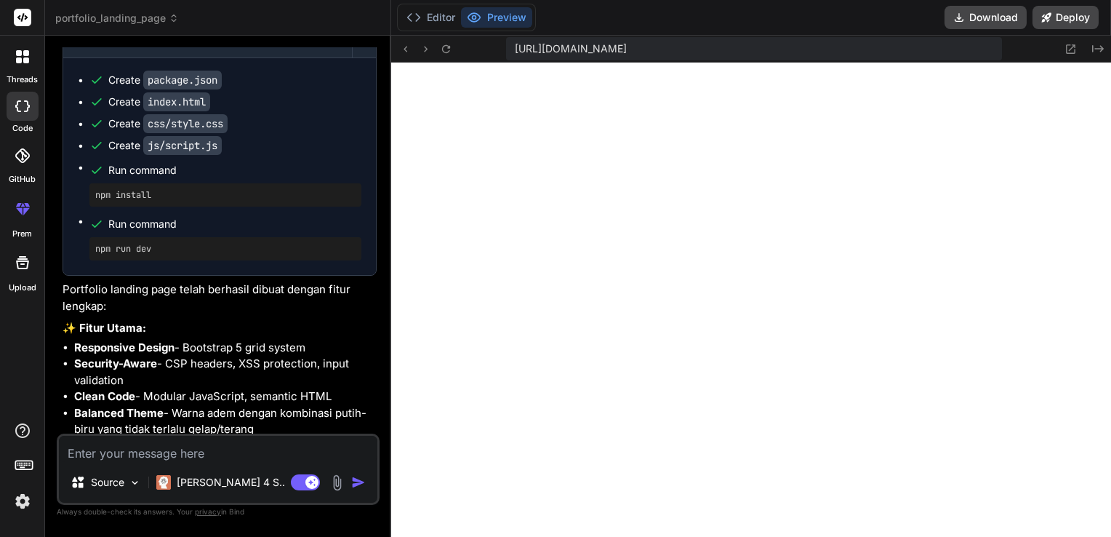
drag, startPoint x: 683, startPoint y: 158, endPoint x: 361, endPoint y: 156, distance: 322.8
click at [361, 156] on div "Bind AI Web Search Created with Pixso. Code Generator You Create an Airbnb-styl…" at bounding box center [218, 286] width 346 height 501
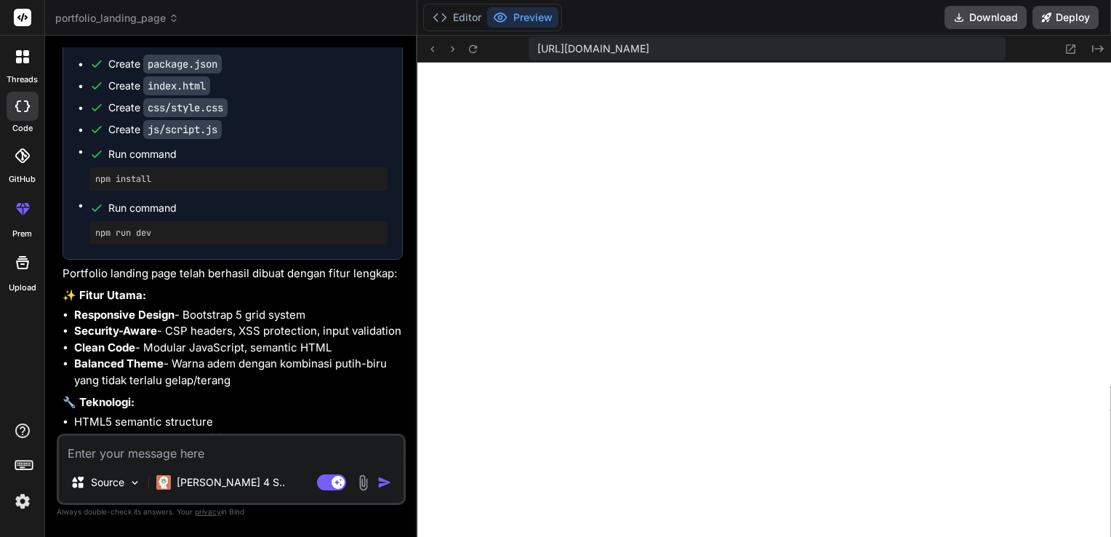
type textarea "x"
type textarea "const styleSheet = document.createElement('style'); styleSheet.textContent = st…"
type textarea "x"
type textarea "const styleSheet = document.createElement('style'); styleSheet.textContent = st…"
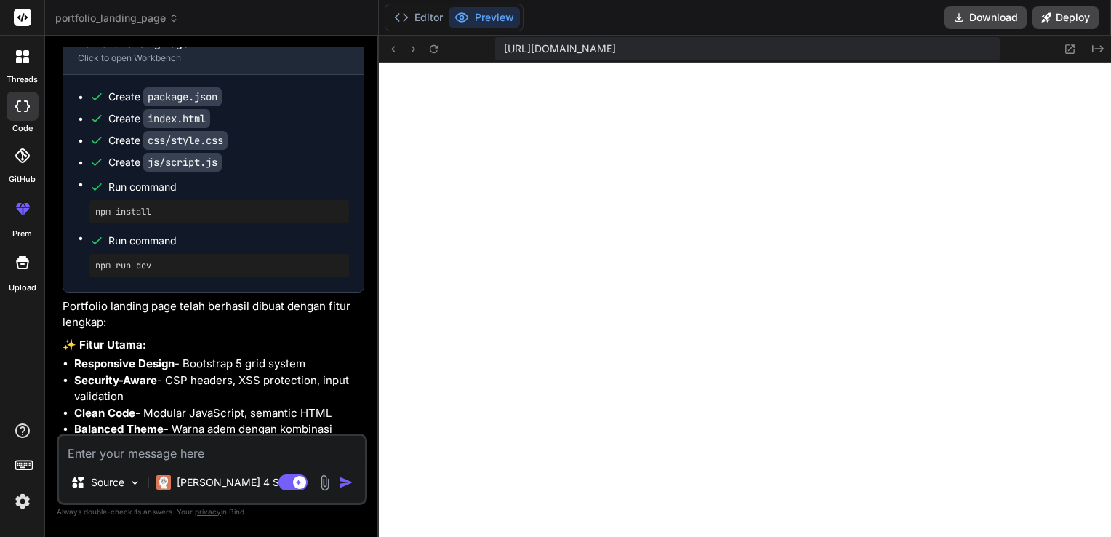
type textarea "x"
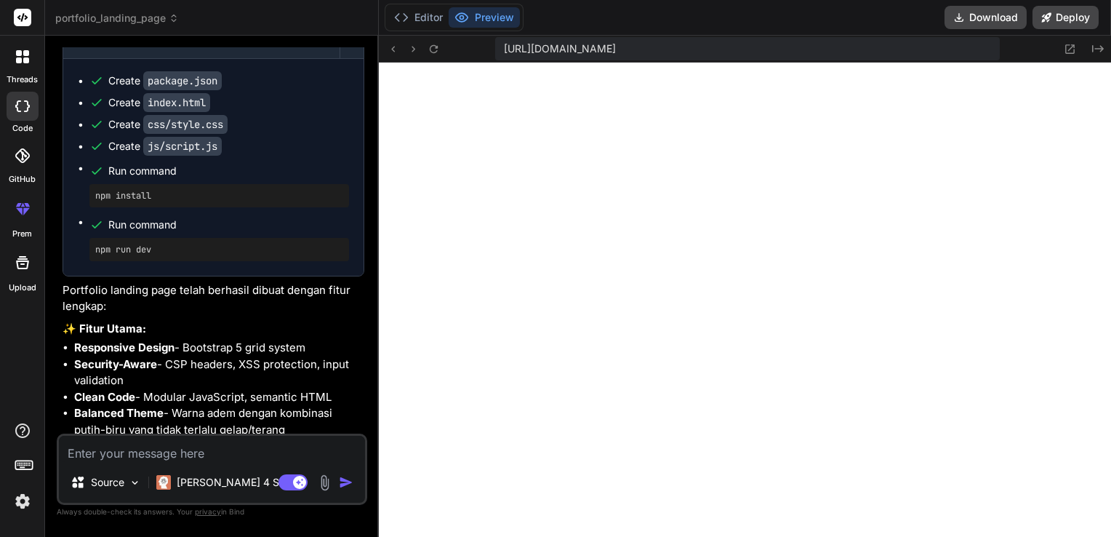
drag, startPoint x: 390, startPoint y: 257, endPoint x: 348, endPoint y: 257, distance: 42.2
click at [348, 257] on div "Bind AI Web Search Created with Pixso. Code Generator You Create an Airbnb-styl…" at bounding box center [212, 286] width 334 height 501
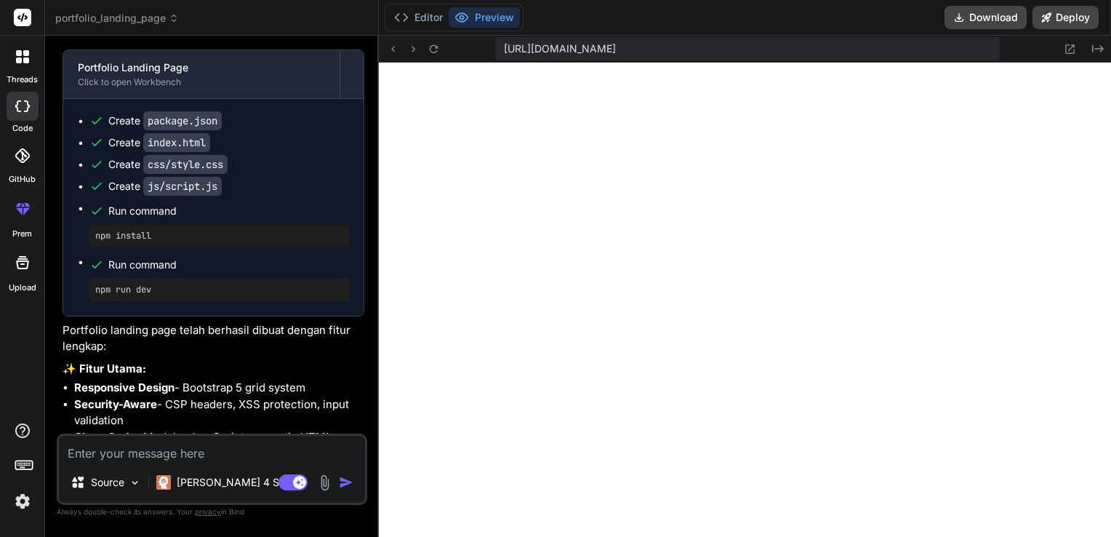
scroll to position [1497, 0]
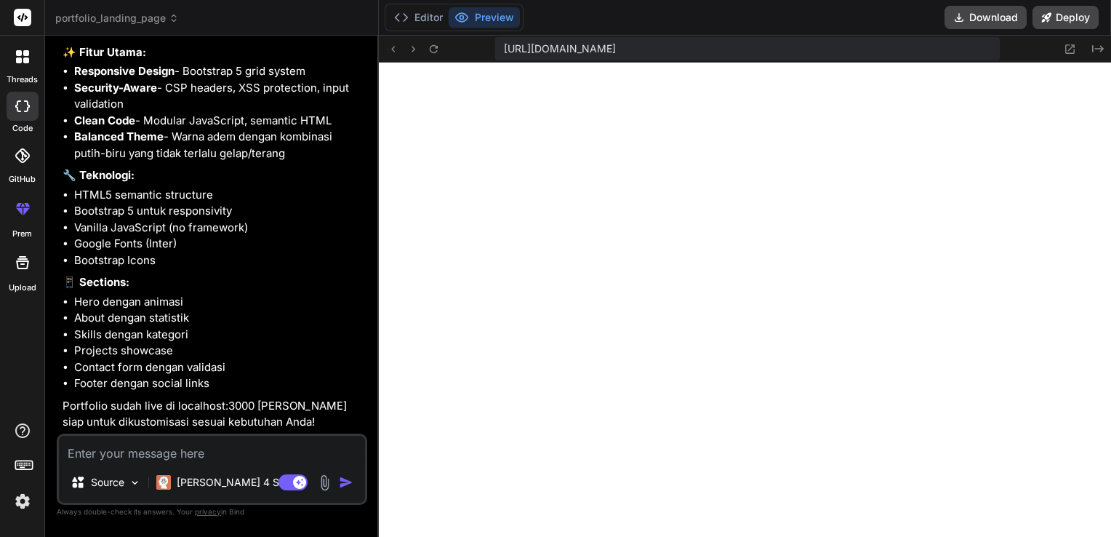
click at [180, 457] on textarea at bounding box center [212, 448] width 306 height 26
type textarea "k"
type textarea "x"
type textarea "ku"
type textarea "x"
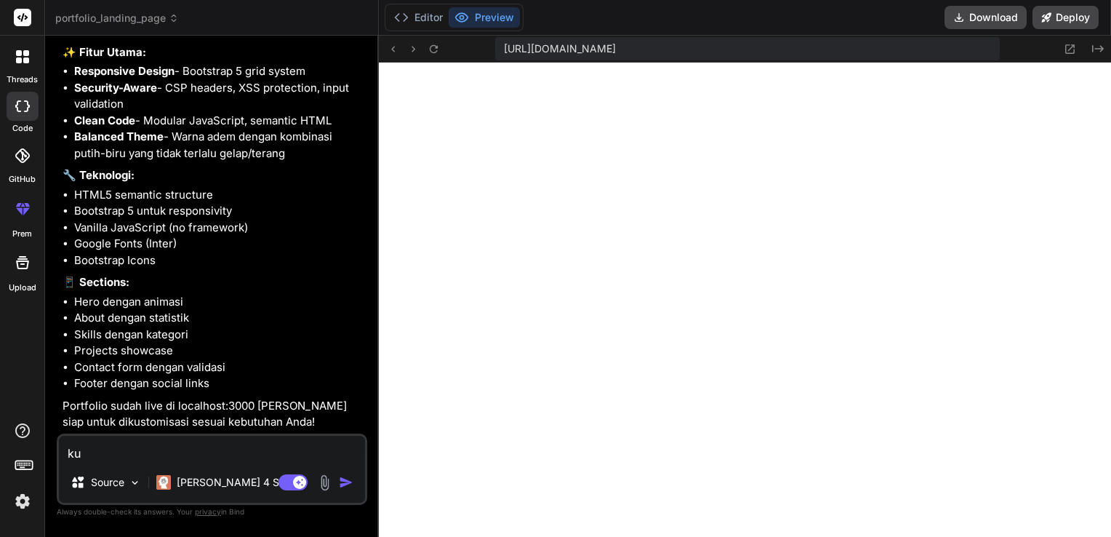
type textarea "kur"
type textarea "x"
type textarea "kura"
type textarea "x"
type textarea "kuran"
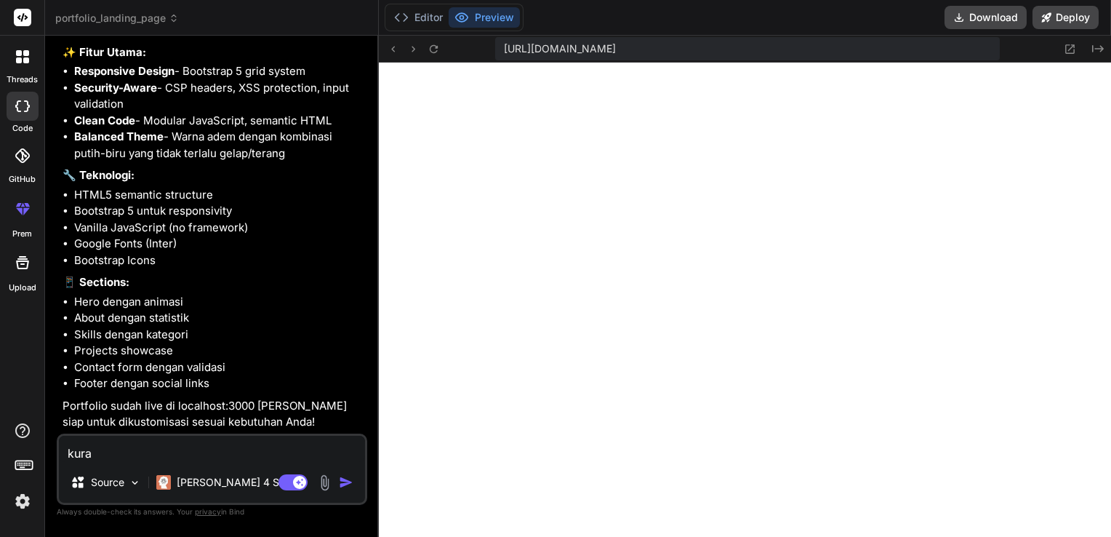
type textarea "x"
type textarea "kuran"
type textarea "x"
type textarea "kuran"
type textarea "x"
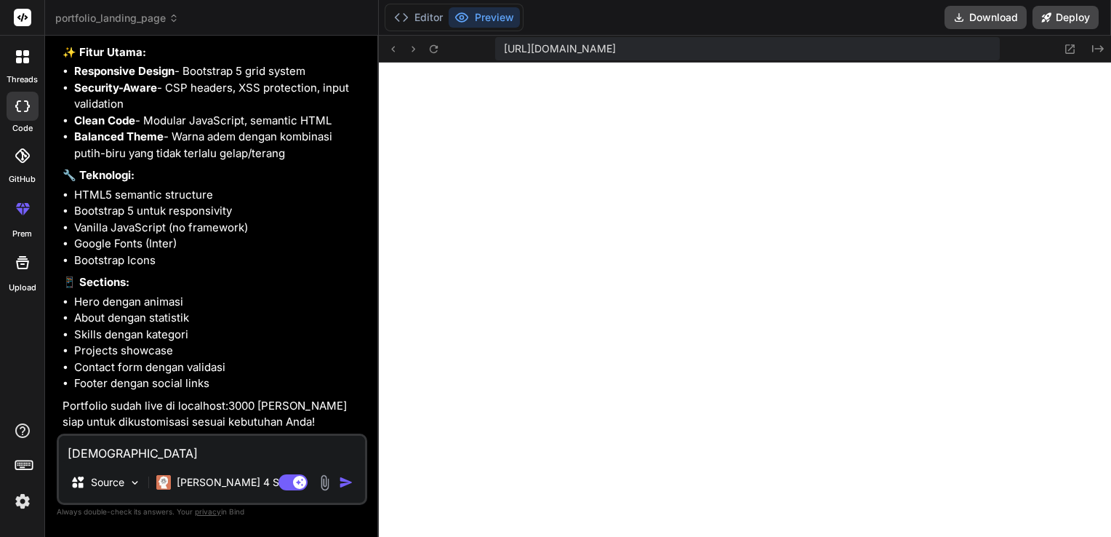
type textarea "kurang"
type textarea "x"
type textarea "kurang"
type textarea "x"
type textarea "kurang r"
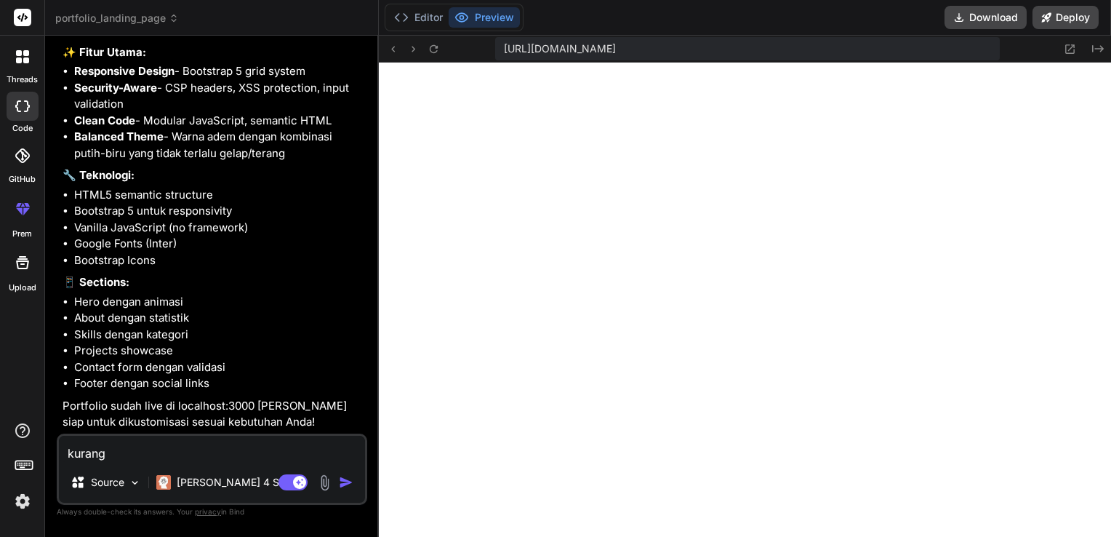
type textarea "x"
type textarea "kurang re"
type textarea "x"
type textarea "kurang res"
type textarea "x"
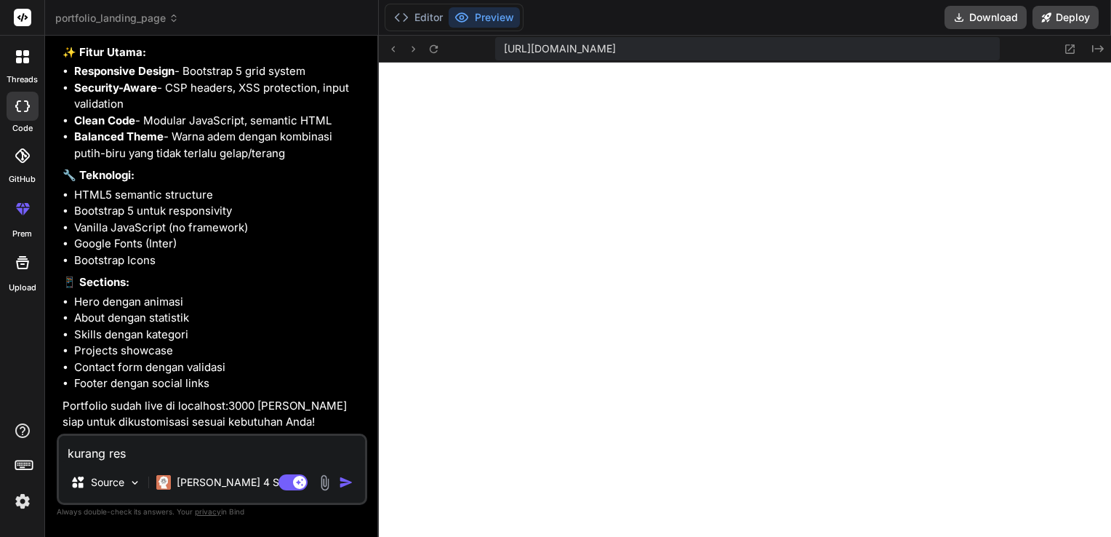
type textarea "kurang resp"
type textarea "x"
type textarea "kurang respo"
type textarea "x"
type textarea "kurang respon"
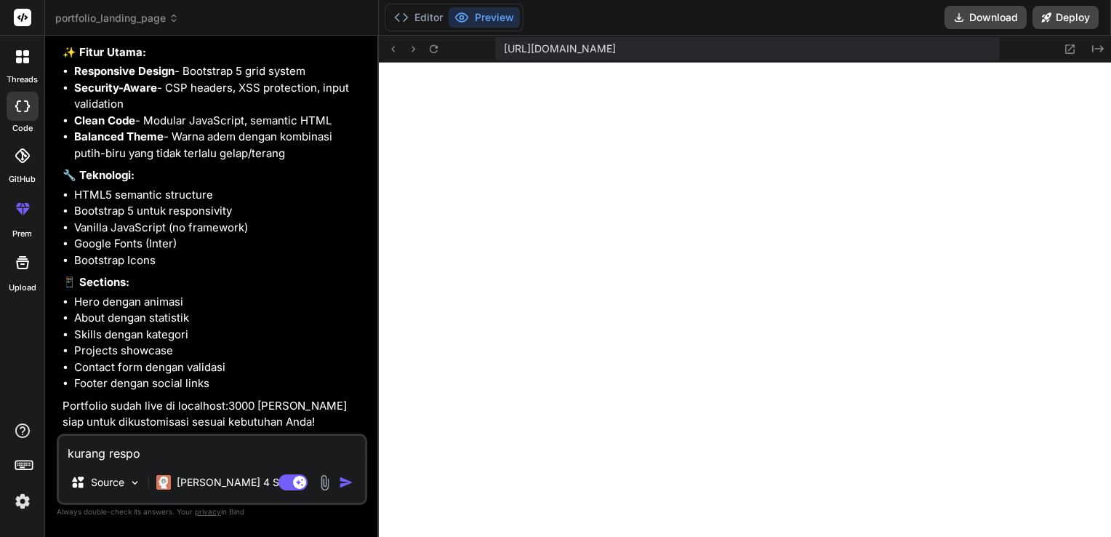
type textarea "x"
type textarea "kurang respons"
type textarea "x"
type textarea "kurang responsi"
type textarea "x"
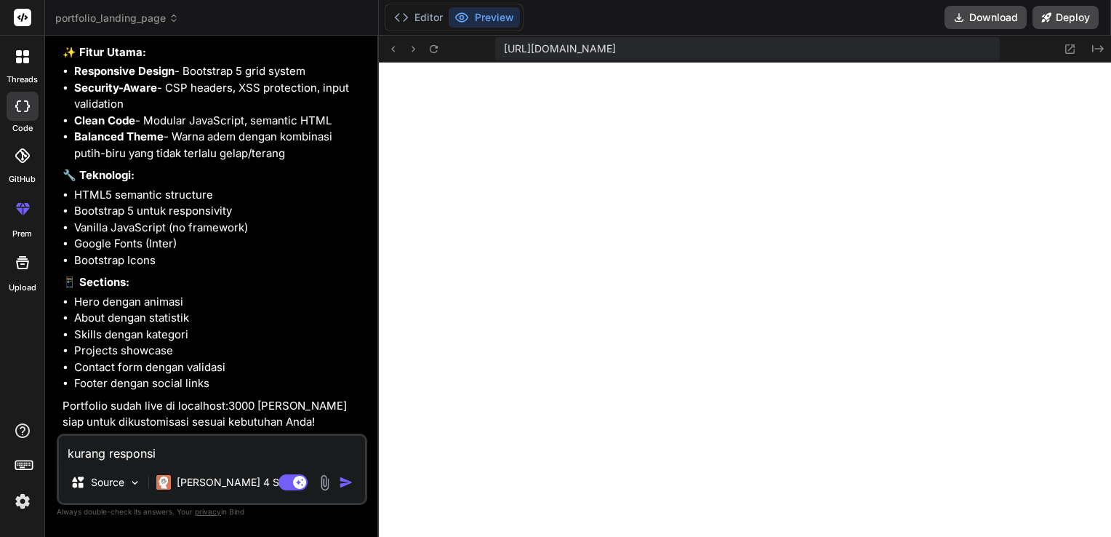
type textarea "kurang responsif"
type textarea "x"
type textarea "kurang responsif"
type textarea "x"
type textarea "kurang responsif p"
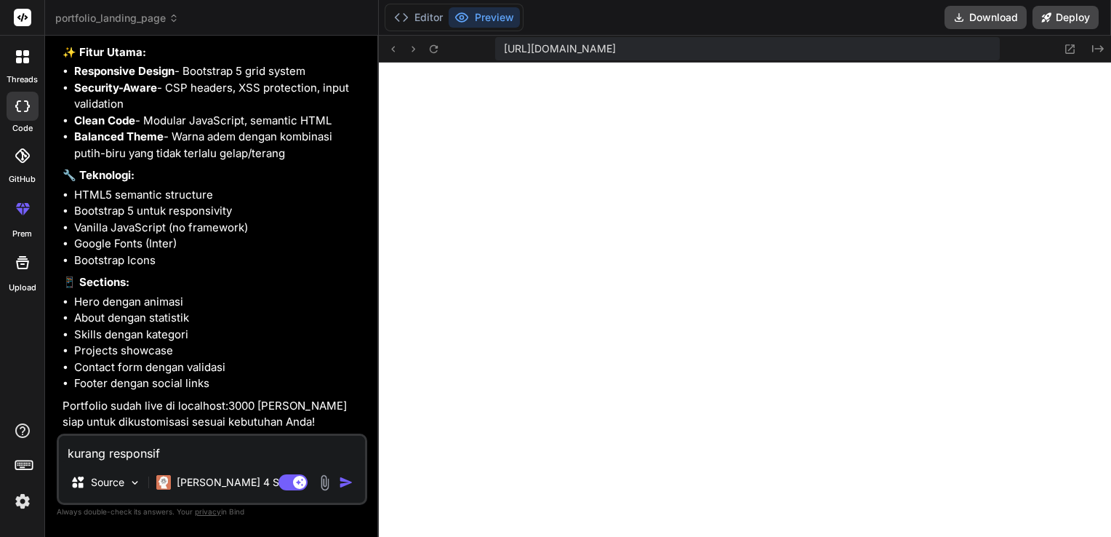
type textarea "x"
type textarea "kurang responsif pa"
type textarea "x"
type textarea "kurang responsif pad"
type textarea "x"
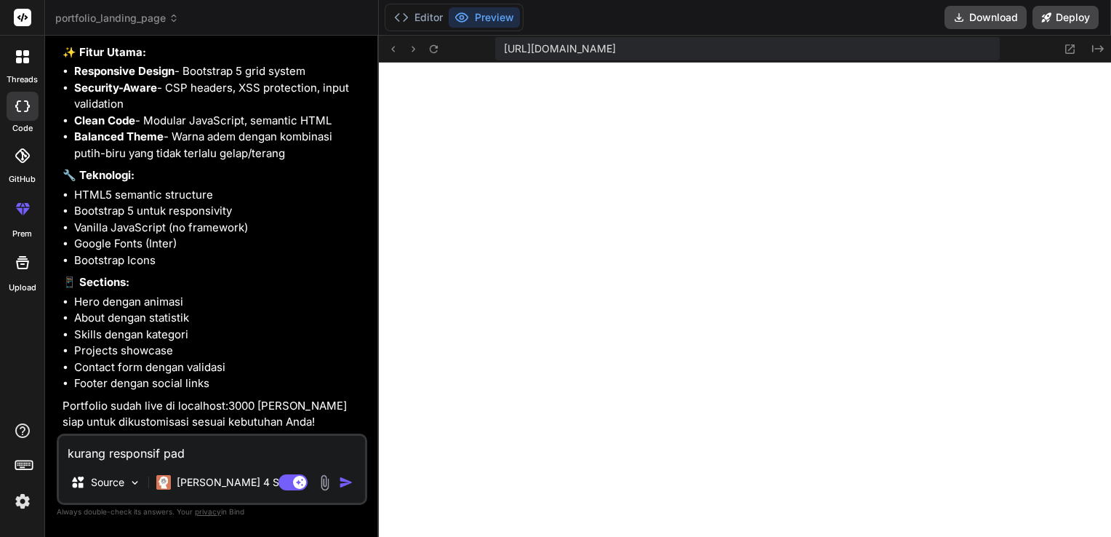
type textarea "kurang responsif pada"
type textarea "x"
type textarea "kurang responsif pada"
type textarea "x"
type textarea "kurang responsif pada t"
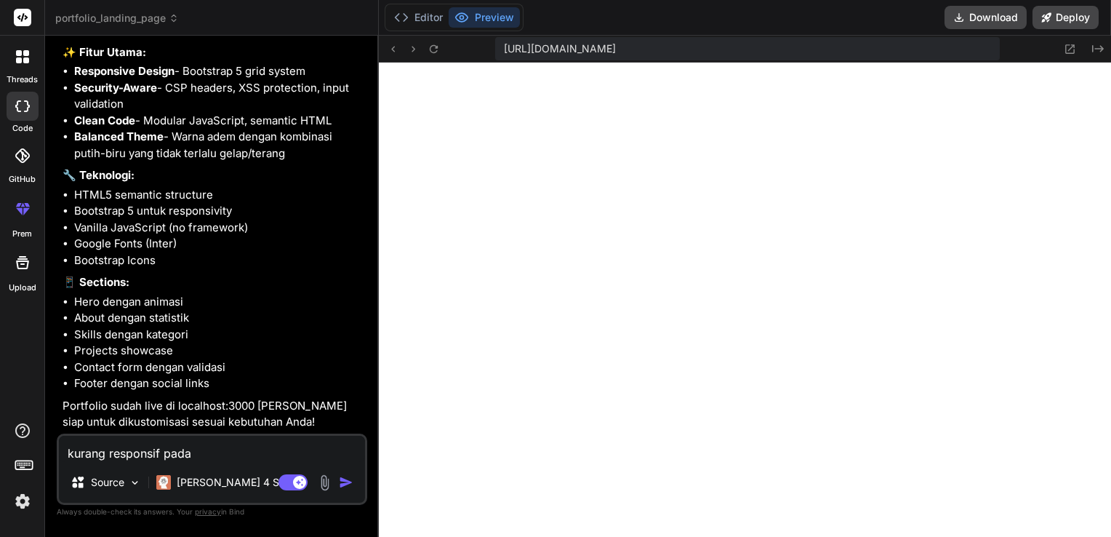
type textarea "x"
type textarea "kurang responsif pada ta"
type textarea "x"
type textarea "kurang responsif pada tam"
type textarea "x"
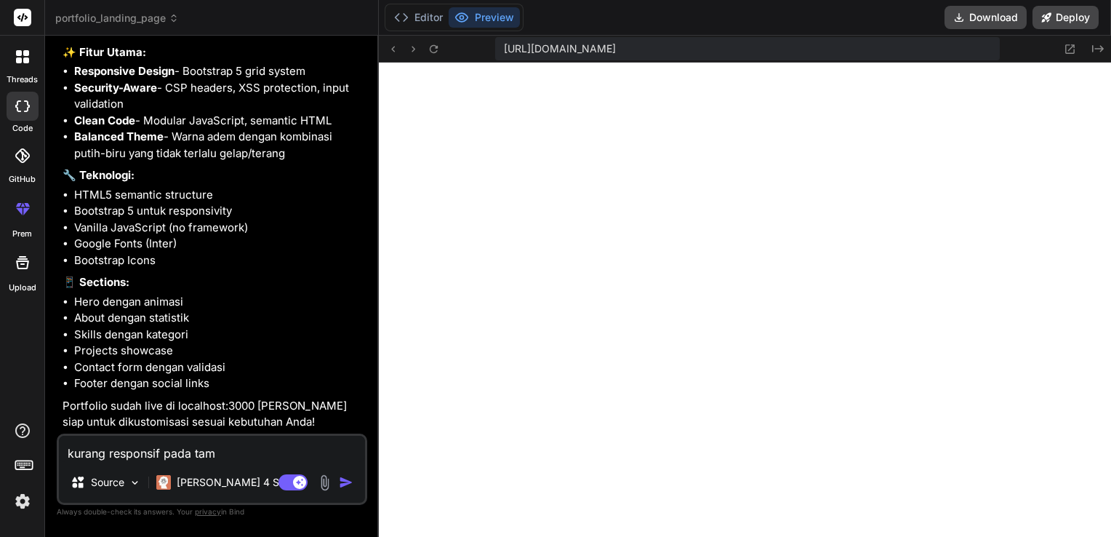
type textarea "kurang responsif pada tamp"
type textarea "x"
type textarea "kurang responsif pada tampi"
type textarea "x"
type textarea "kurang responsif pada tampil"
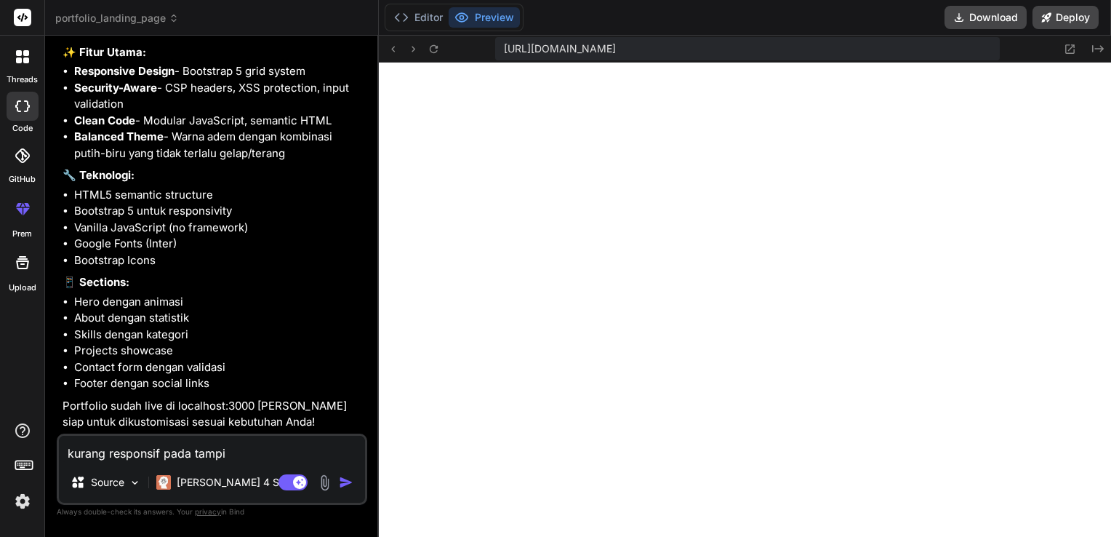
type textarea "x"
type textarea "kurang responsif pada tampila"
type textarea "x"
type textarea "kurang responsif pada tampilan"
type textarea "x"
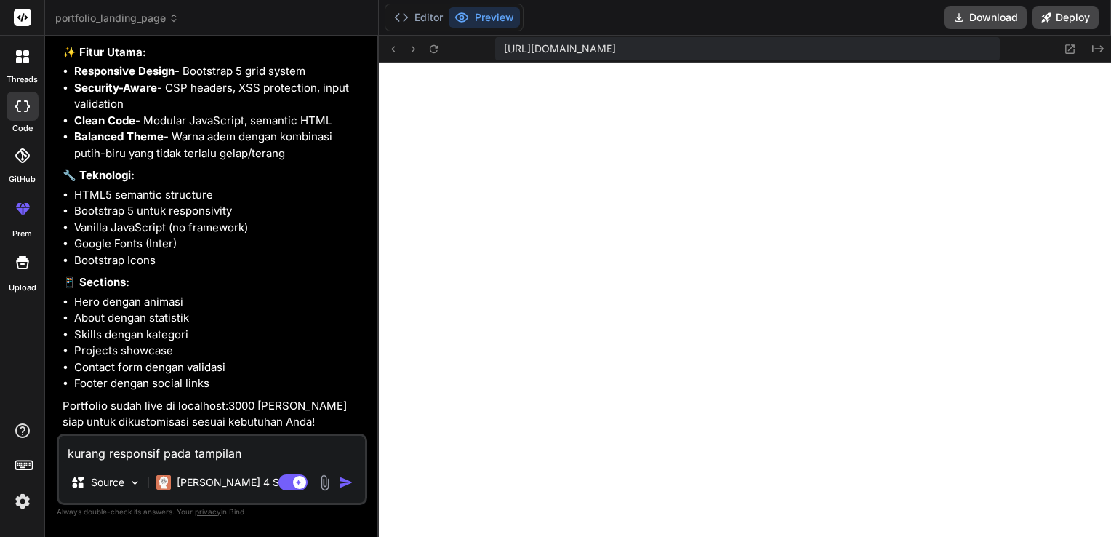
type textarea "kurang responsif pada tampilan"
type textarea "x"
type textarea "kurang responsif pada tampilan m"
type textarea "x"
type textarea "kurang responsif pada tampilan mo"
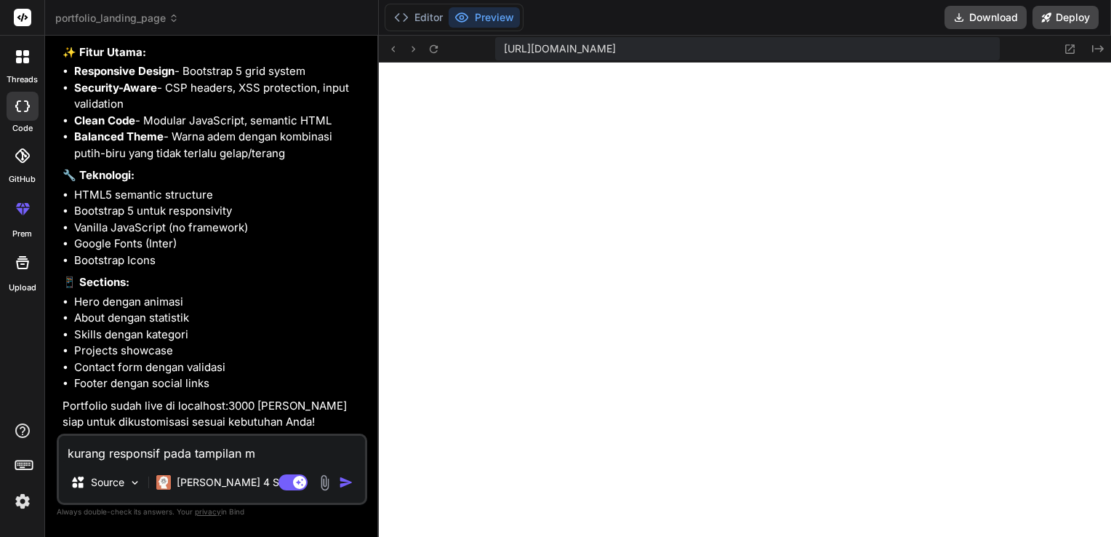
type textarea "x"
type textarea "kurang responsif pada tampilan moi"
type textarea "x"
type textarea "kurang responsif pada tampilan mo"
type textarea "x"
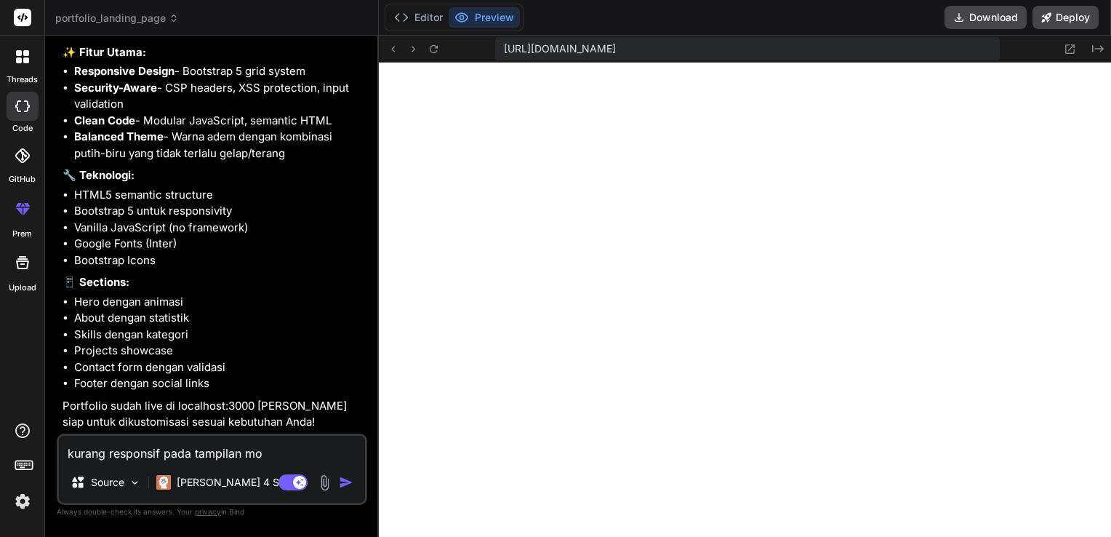
type textarea "kurang responsif pada tampilan mob"
type textarea "x"
type textarea "kurang responsif pada tampilan mobi"
type textarea "x"
type textarea "kurang responsif pada tampilan mobil"
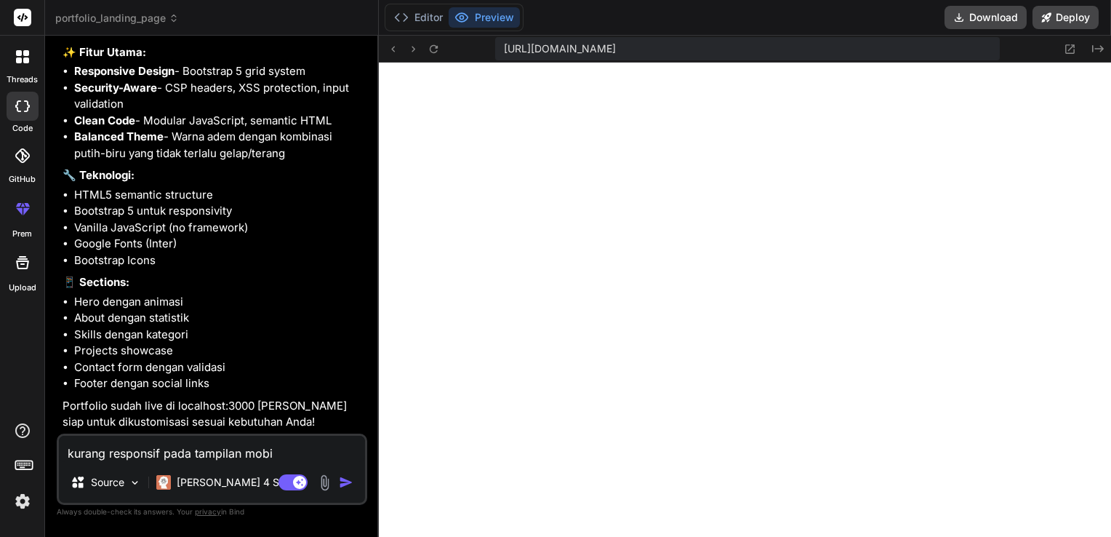
type textarea "x"
type textarea "kurang responsif pada tampilan mobile"
type textarea "x"
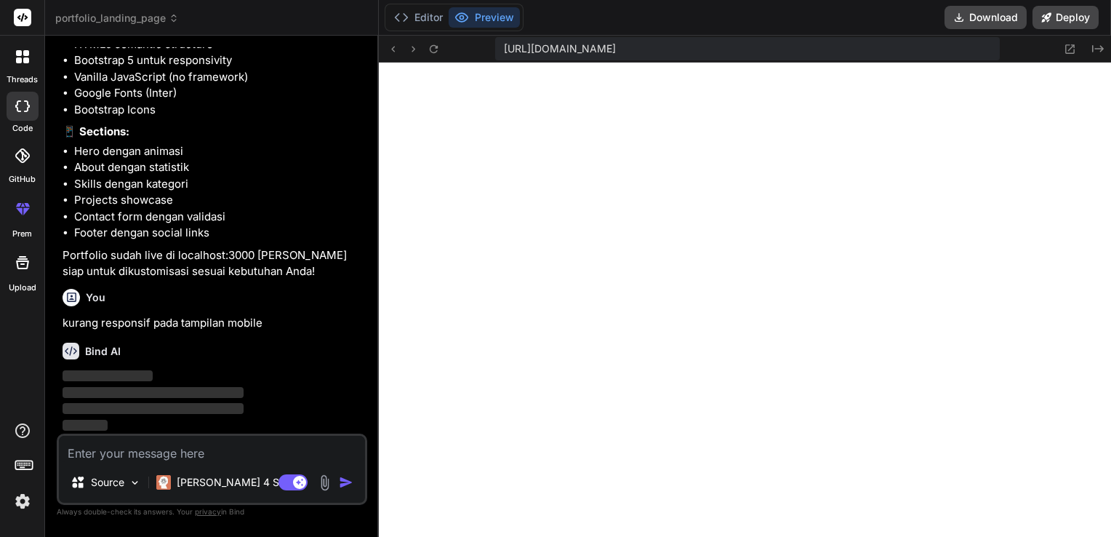
scroll to position [1647, 0]
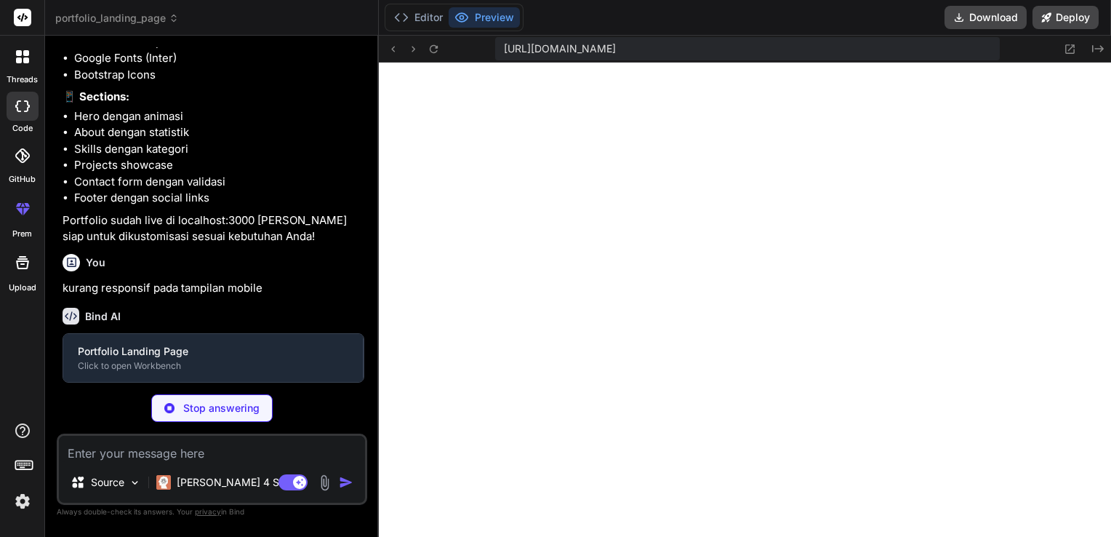
type textarea "x"
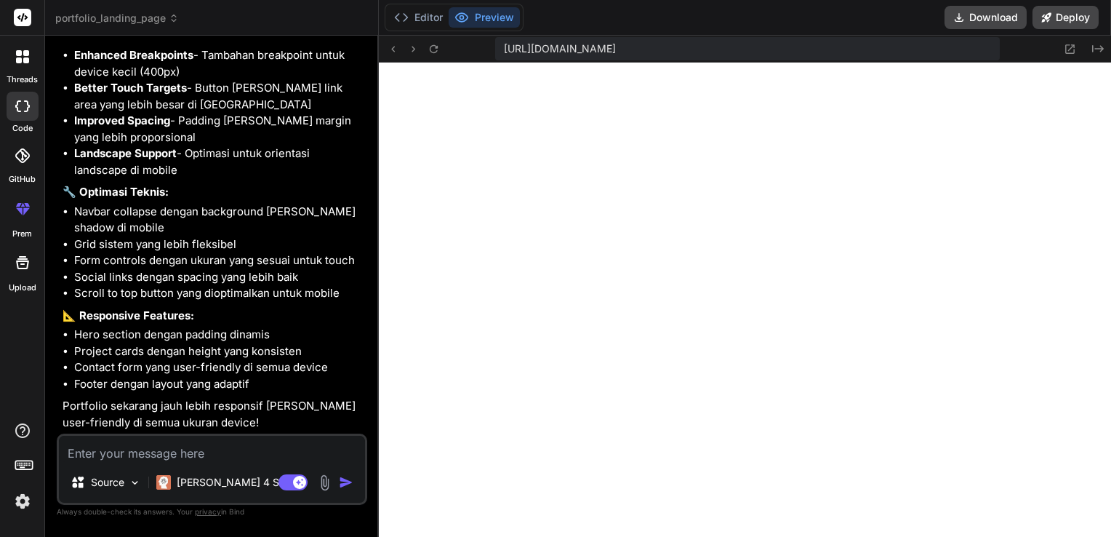
scroll to position [2245, 0]
click at [376, 297] on div "Bind AI Web Search Created with Pixso. Code Generator You Create an Airbnb-styl…" at bounding box center [212, 286] width 334 height 500
type textarea "x"
type textarea "}"
type textarea "x"
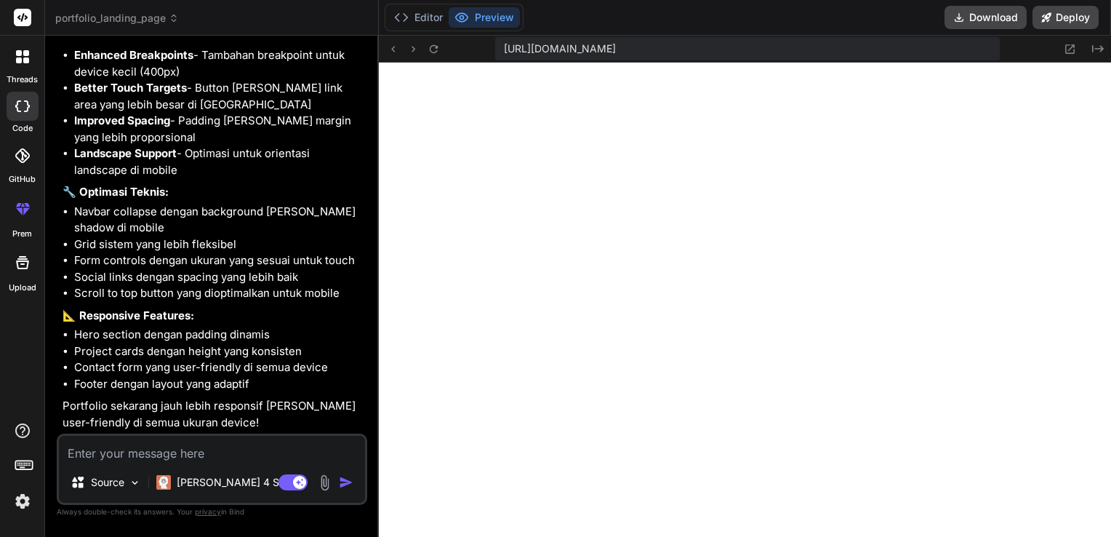
type textarea "} }"
type textarea "x"
type textarea ".row.g-4 { --bs-gutter-y: 1rem; } }"
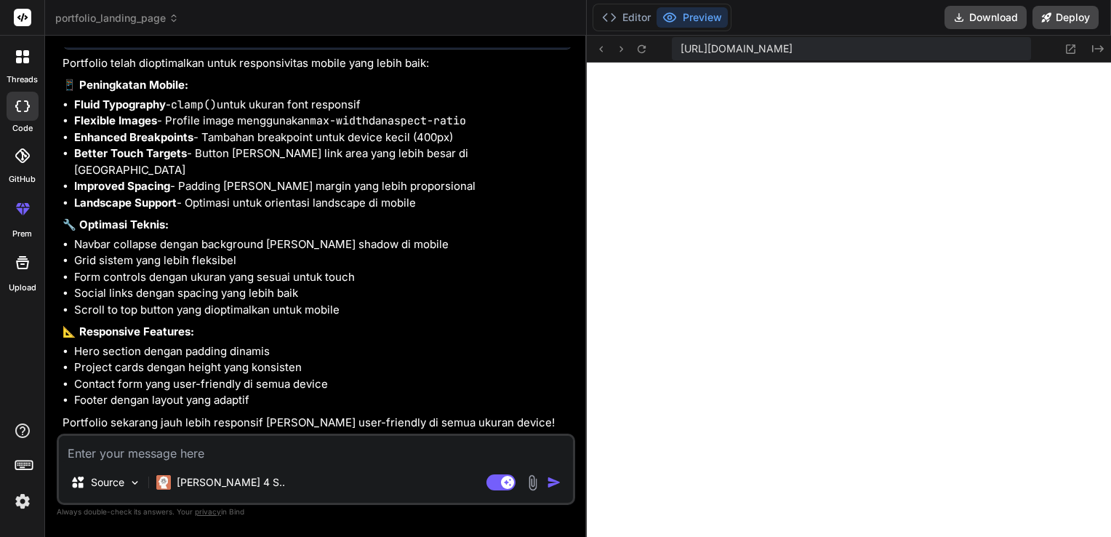
type textarea "x"
type textarea "}"
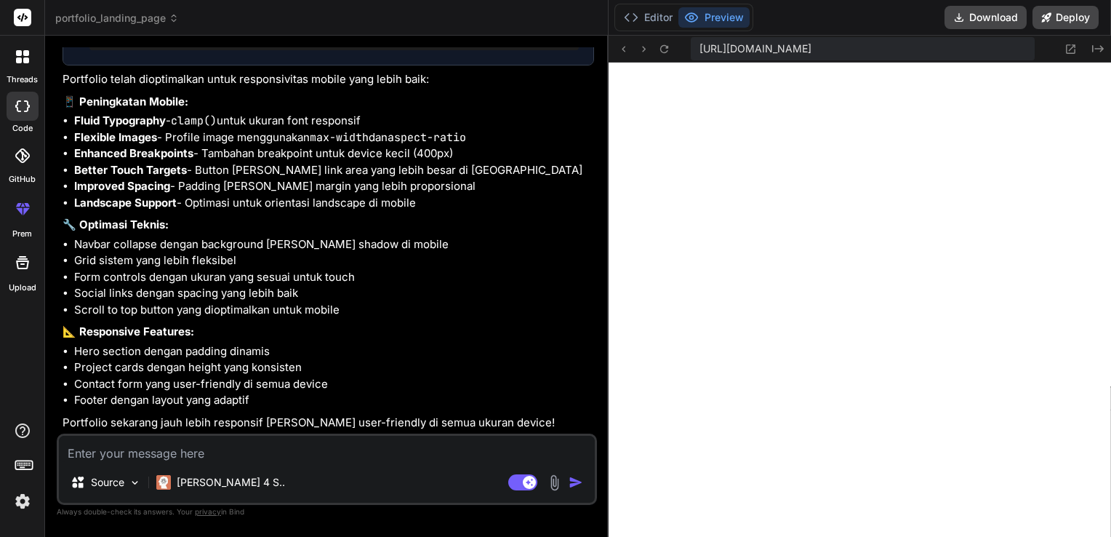
drag, startPoint x: 378, startPoint y: 296, endPoint x: 587, endPoint y: 294, distance: 209.4
click at [587, 294] on div "Bind AI Web Search Created with Pixso. Code Generator You Create an Airbnb-styl…" at bounding box center [326, 286] width 563 height 501
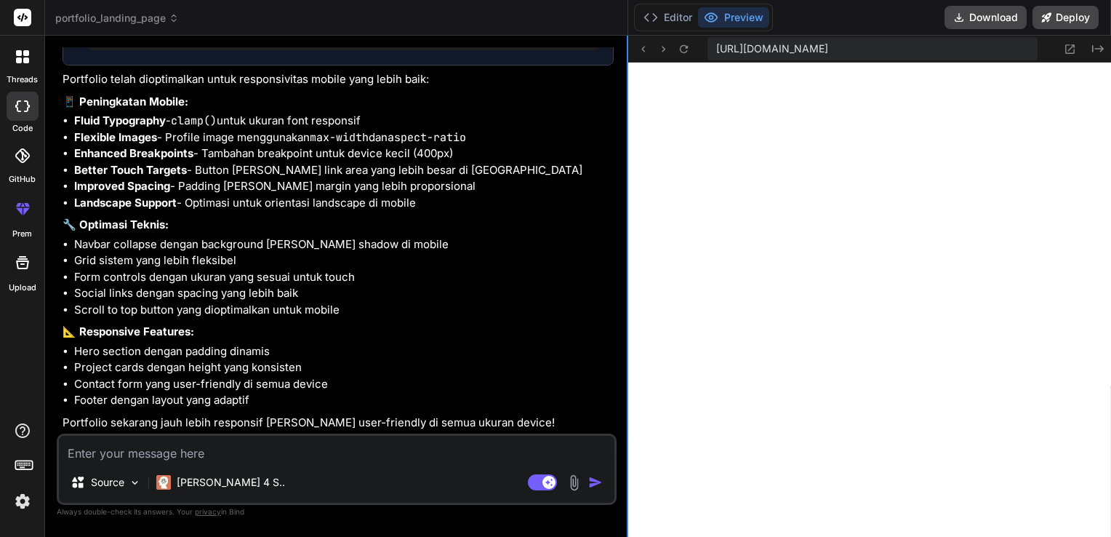
scroll to position [1917, 0]
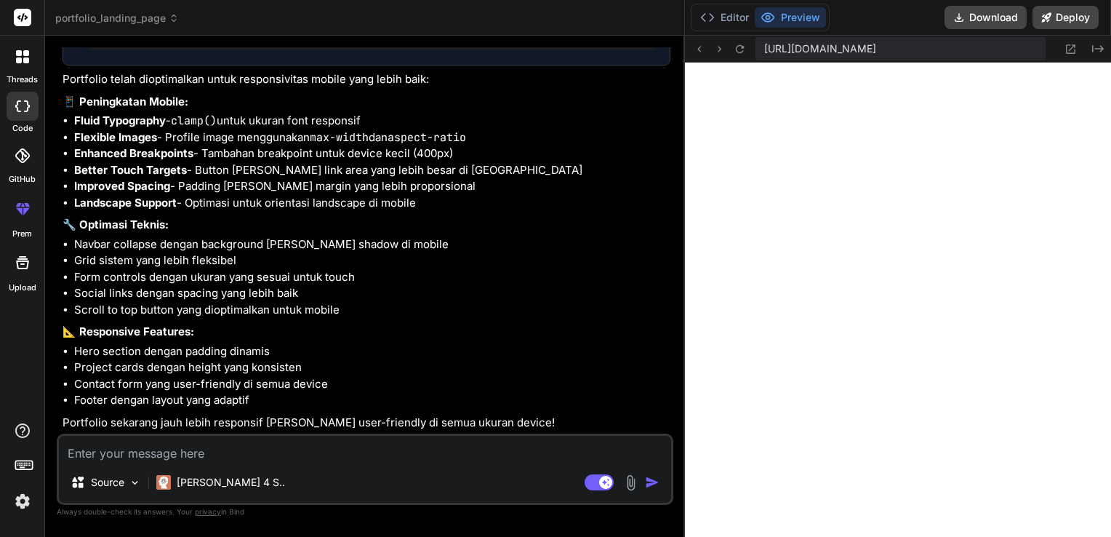
drag, startPoint x: 608, startPoint y: 293, endPoint x: 776, endPoint y: 292, distance: 168.7
click at [471, 456] on textarea at bounding box center [365, 448] width 612 height 26
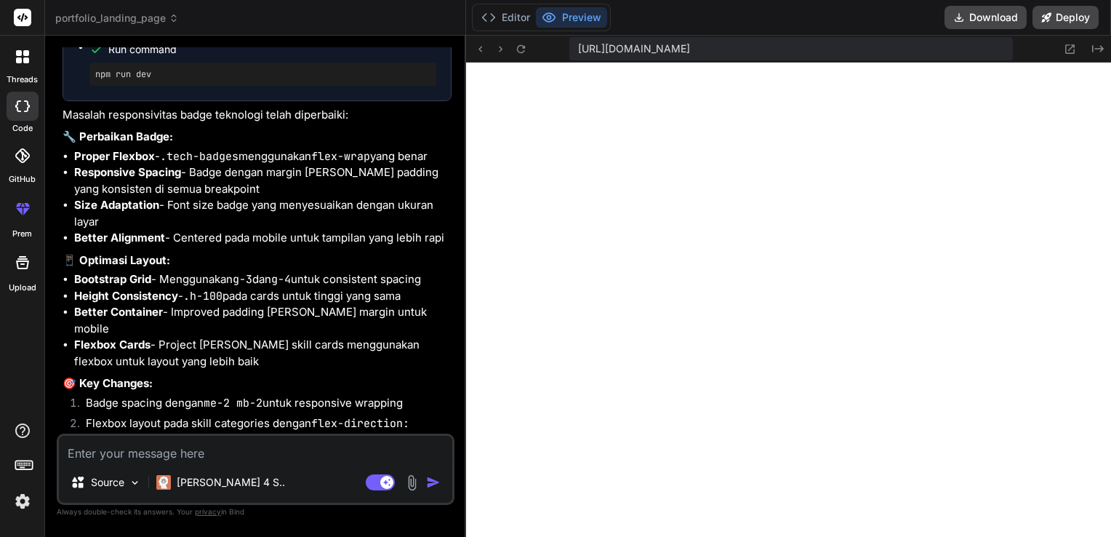
scroll to position [0, 9]
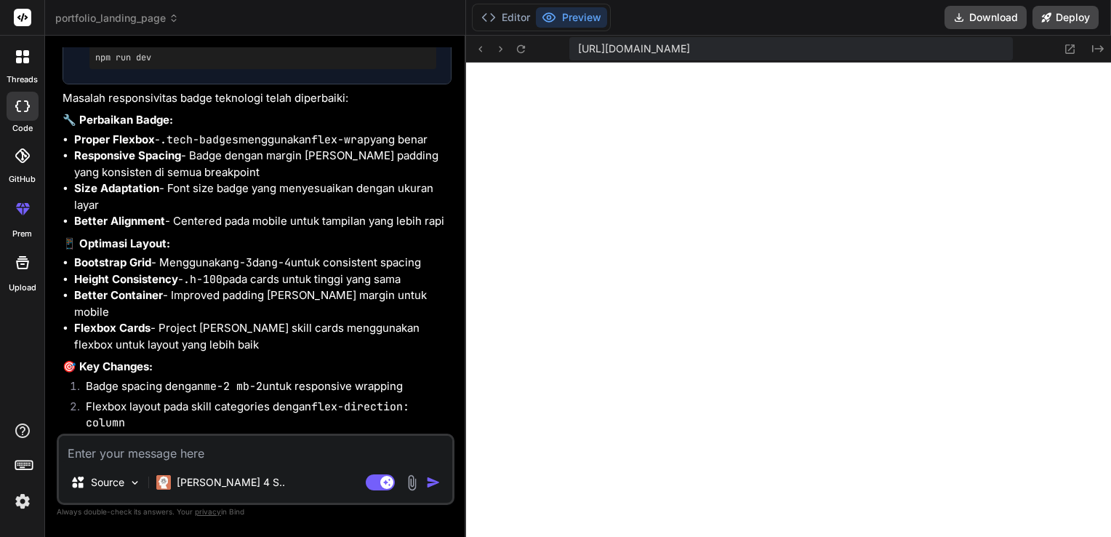
drag, startPoint x: 683, startPoint y: 319, endPoint x: 438, endPoint y: 313, distance: 244.4
click at [438, 313] on div "Bind AI Web Search Created with Pixso. Code Generator You Create an Airbnb-styl…" at bounding box center [255, 286] width 421 height 501
click at [463, 367] on div "Bind AI Web Search Created with Pixso. Code Generator You Create an Airbnb-styl…" at bounding box center [255, 286] width 421 height 500
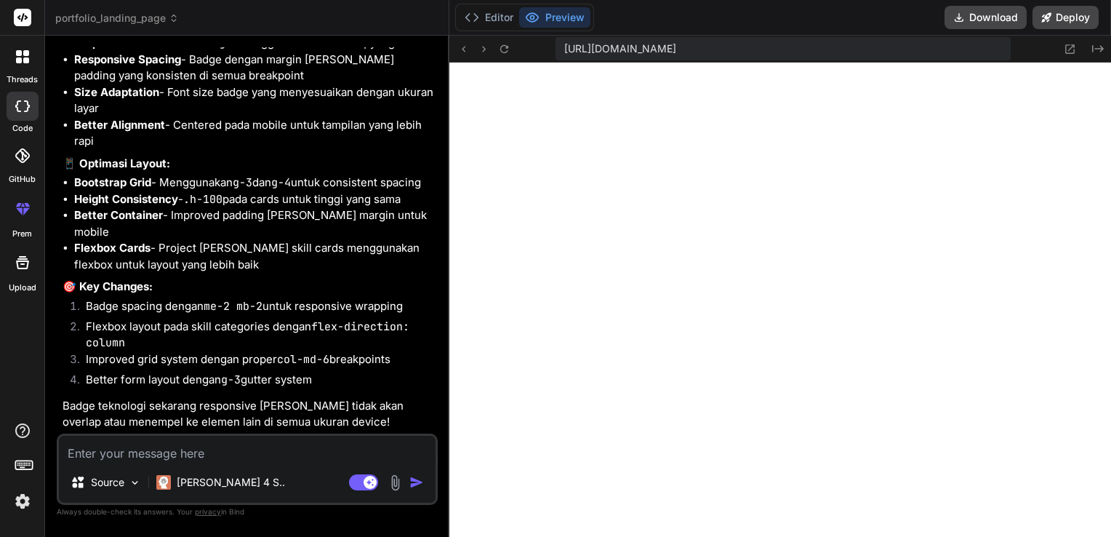
scroll to position [0, 0]
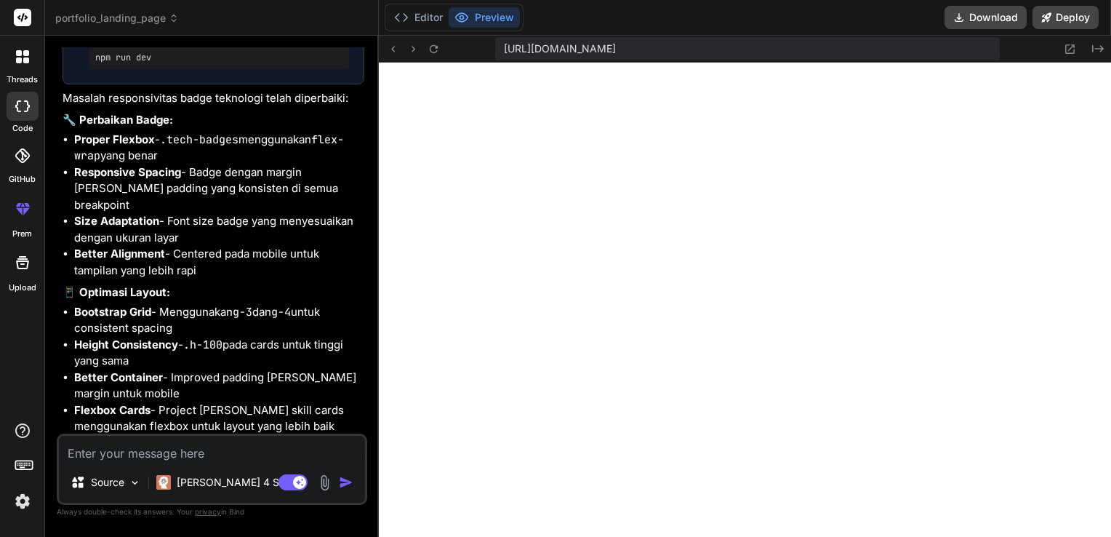
drag, startPoint x: 465, startPoint y: 367, endPoint x: 347, endPoint y: 344, distance: 120.1
click at [347, 344] on div "Bind AI Web Search Created with Pixso. Code Generator You Create an Airbnb-styl…" at bounding box center [212, 286] width 334 height 501
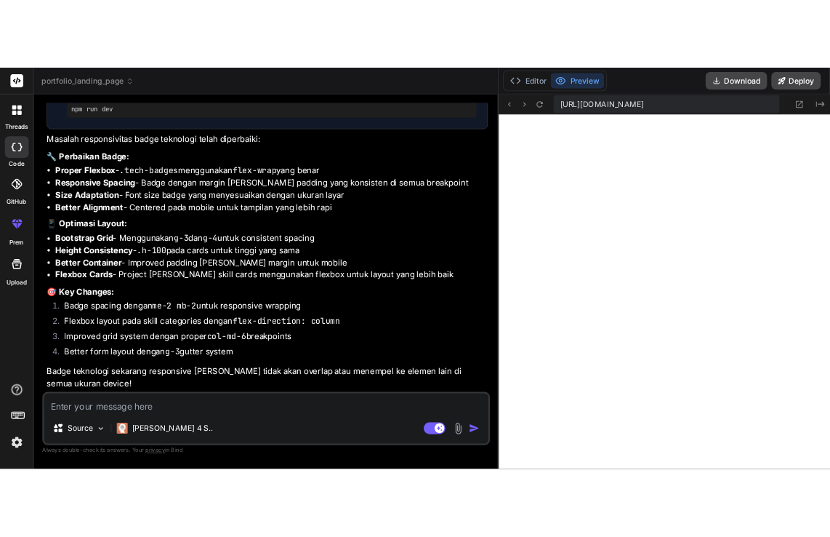
scroll to position [2507, 0]
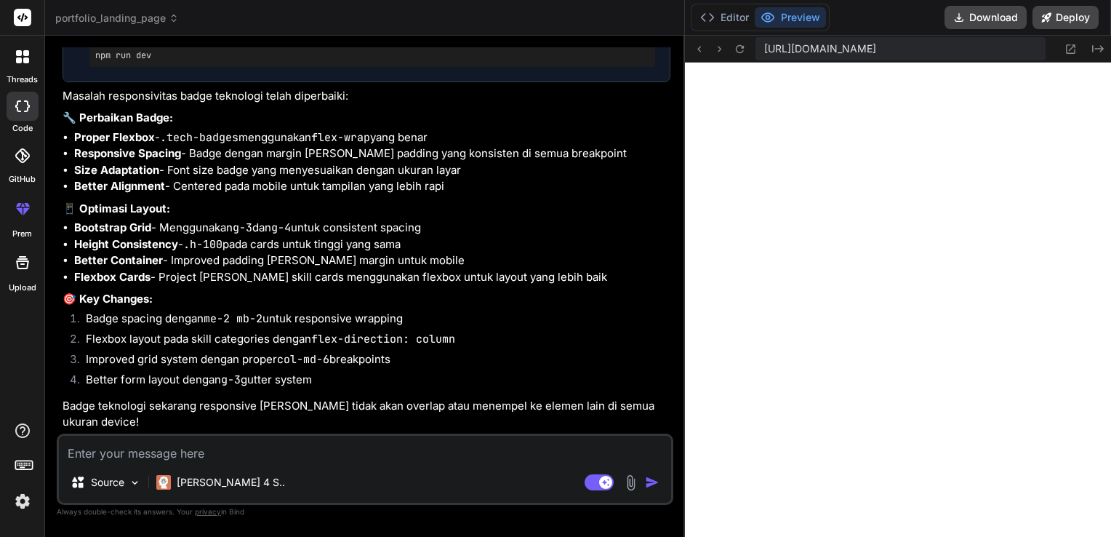
drag, startPoint x: 376, startPoint y: 315, endPoint x: 859, endPoint y: 317, distance: 483.5
click at [994, 17] on button "Download" at bounding box center [985, 17] width 82 height 23
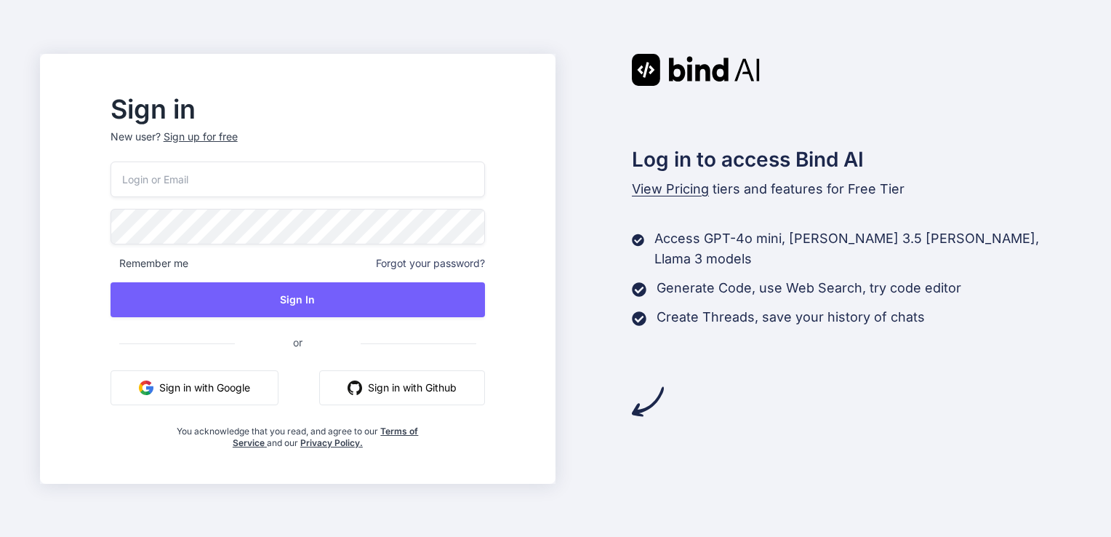
click at [237, 398] on button "Sign in with Google" at bounding box center [195, 387] width 168 height 35
